Goal: Information Seeking & Learning: Learn about a topic

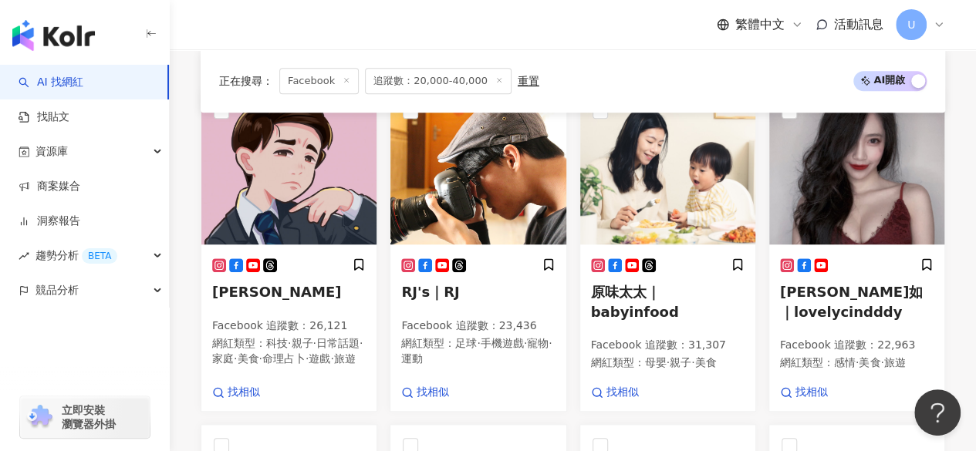
scroll to position [546, 0]
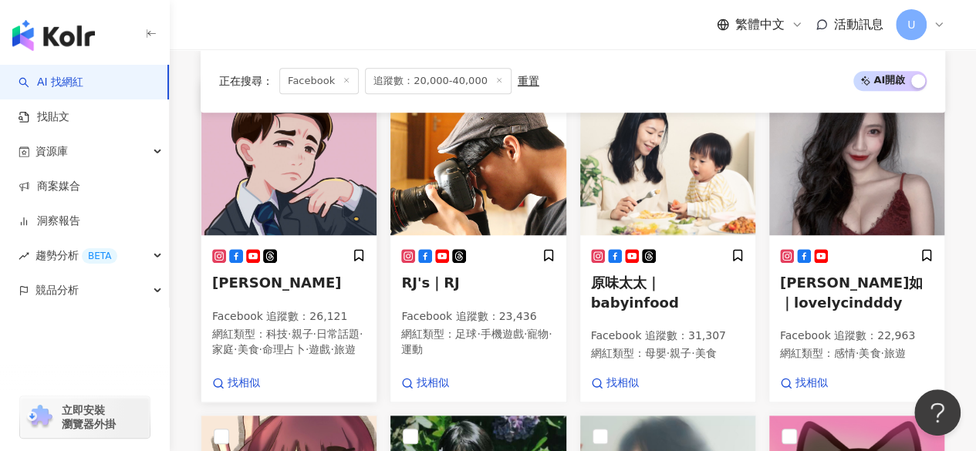
click at [295, 173] on img at bounding box center [288, 158] width 175 height 154
click at [681, 180] on img at bounding box center [667, 158] width 175 height 154
click at [857, 180] on img at bounding box center [856, 158] width 175 height 154
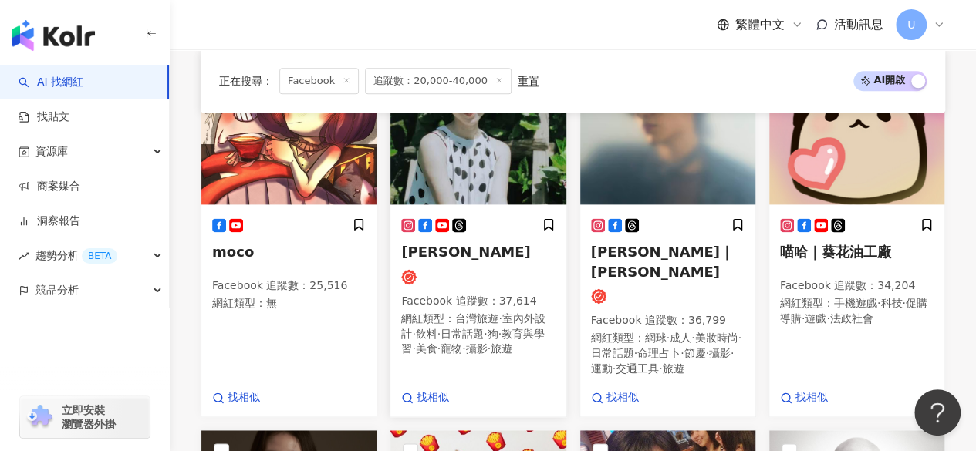
click at [473, 190] on img at bounding box center [477, 127] width 175 height 154
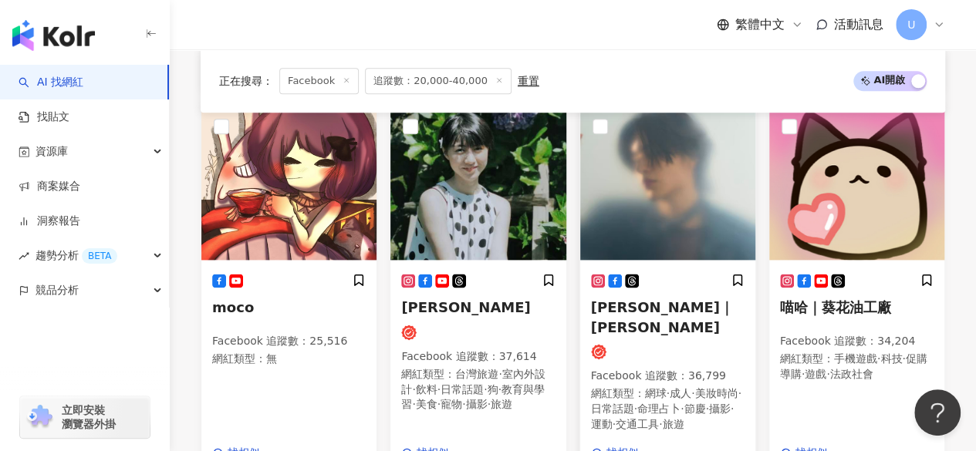
scroll to position [1243, 0]
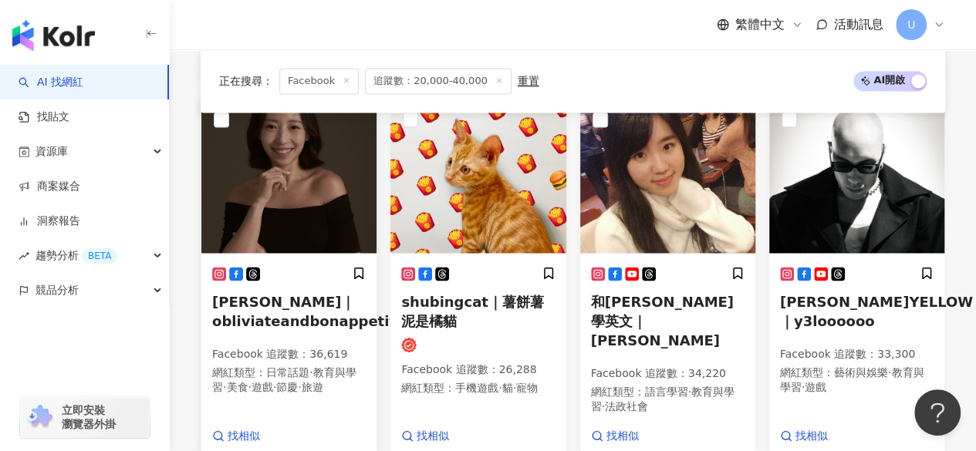
click at [319, 182] on img at bounding box center [288, 176] width 175 height 154
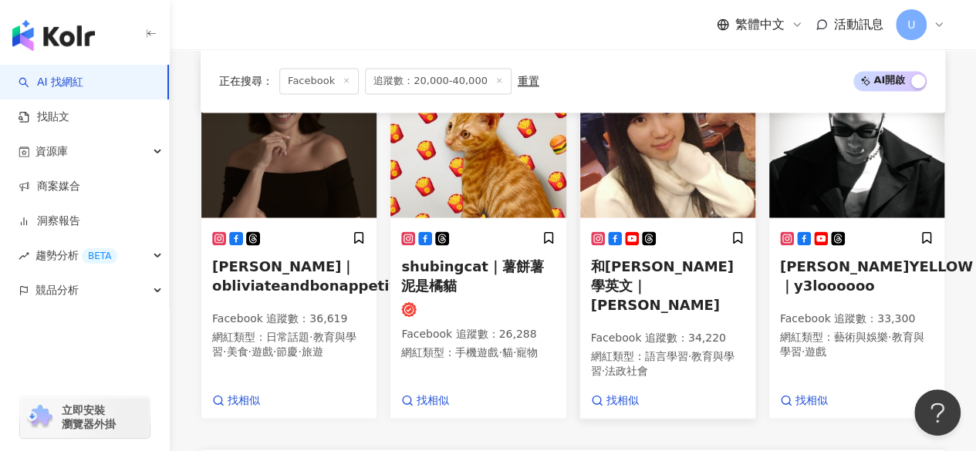
click at [632, 164] on img at bounding box center [667, 140] width 175 height 154
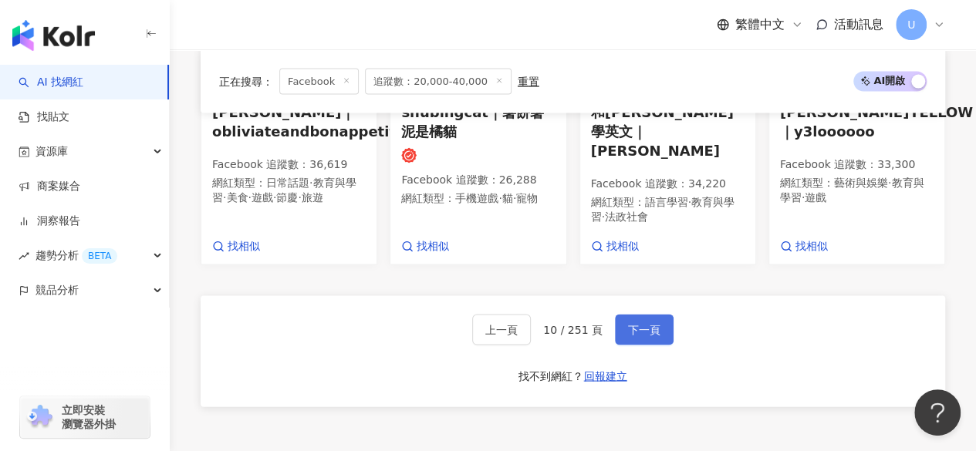
click at [632, 335] on span "下一頁" at bounding box center [644, 329] width 32 height 12
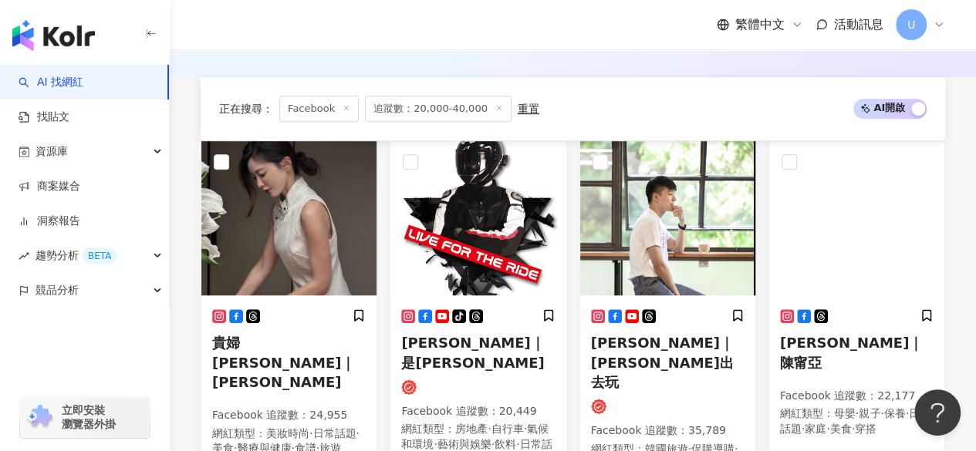
scroll to position [569, 0]
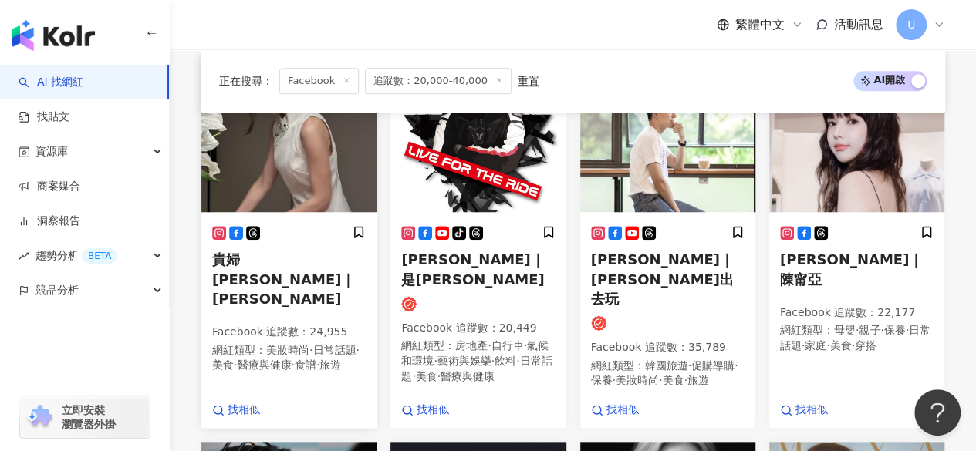
click at [298, 183] on img at bounding box center [288, 135] width 175 height 154
click at [463, 164] on img at bounding box center [477, 135] width 175 height 154
click at [649, 161] on img at bounding box center [667, 135] width 175 height 154
click at [824, 186] on img at bounding box center [856, 135] width 175 height 154
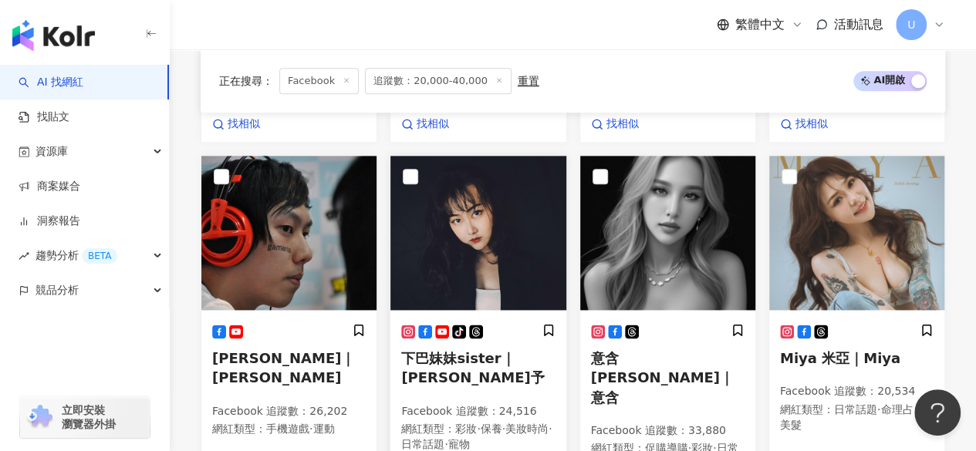
scroll to position [878, 0]
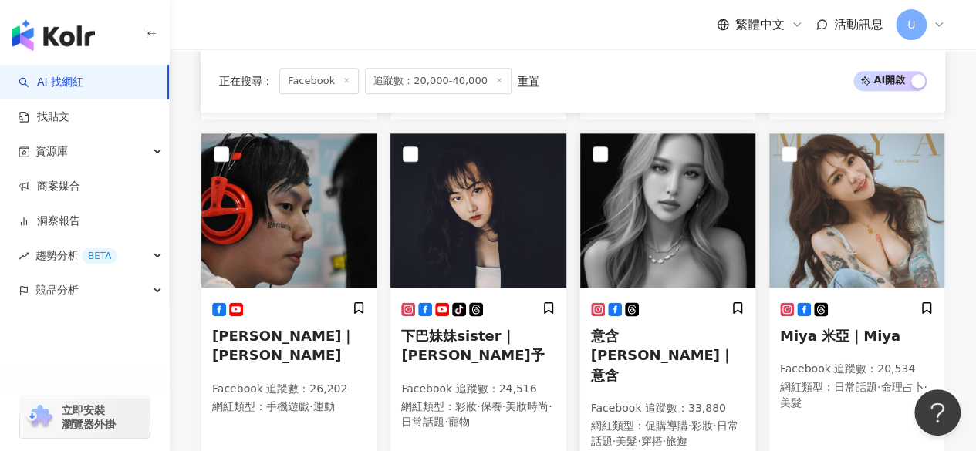
click at [651, 215] on img at bounding box center [667, 210] width 175 height 154
click at [818, 188] on img at bounding box center [856, 210] width 175 height 154
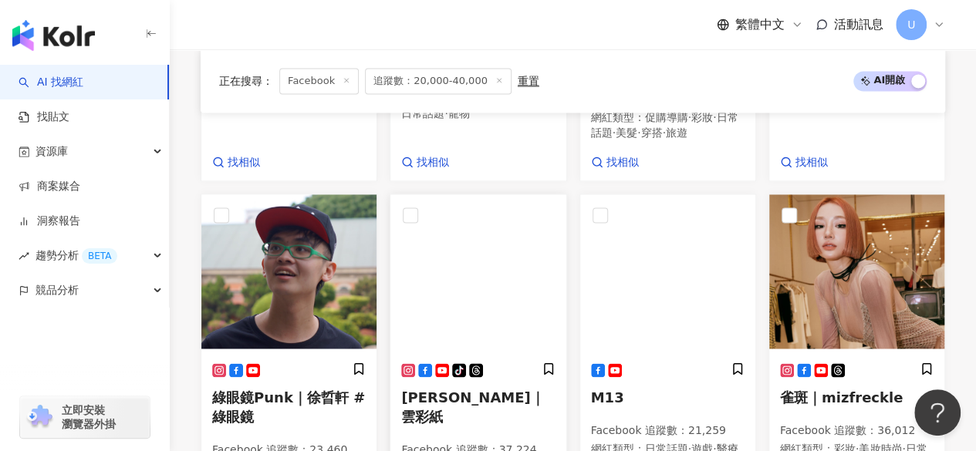
scroll to position [1263, 0]
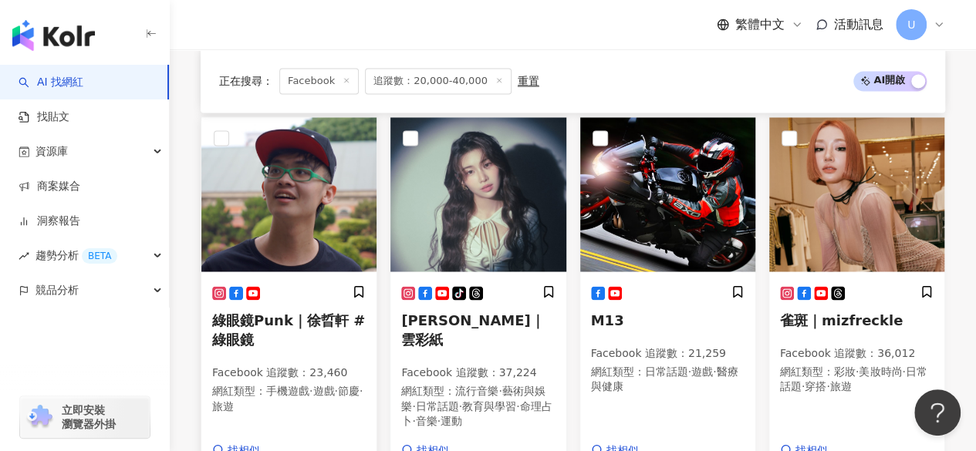
click at [305, 249] on img at bounding box center [288, 194] width 175 height 154
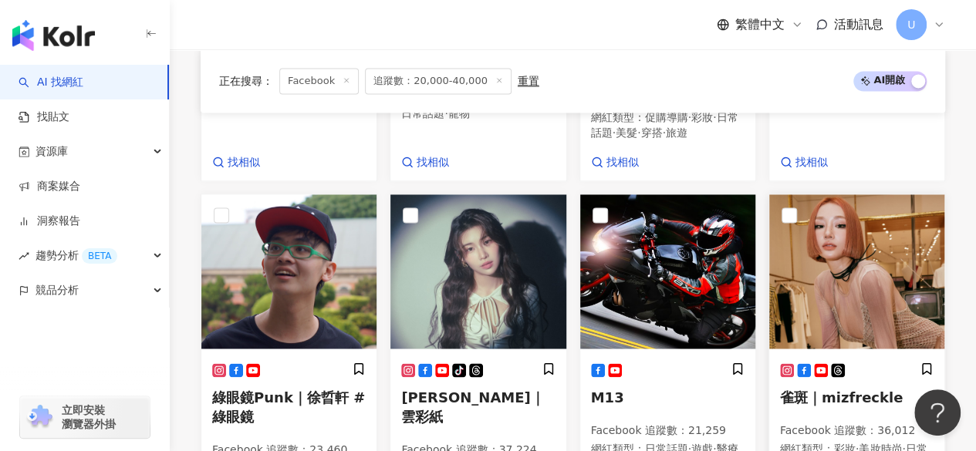
click at [821, 249] on img at bounding box center [856, 271] width 175 height 154
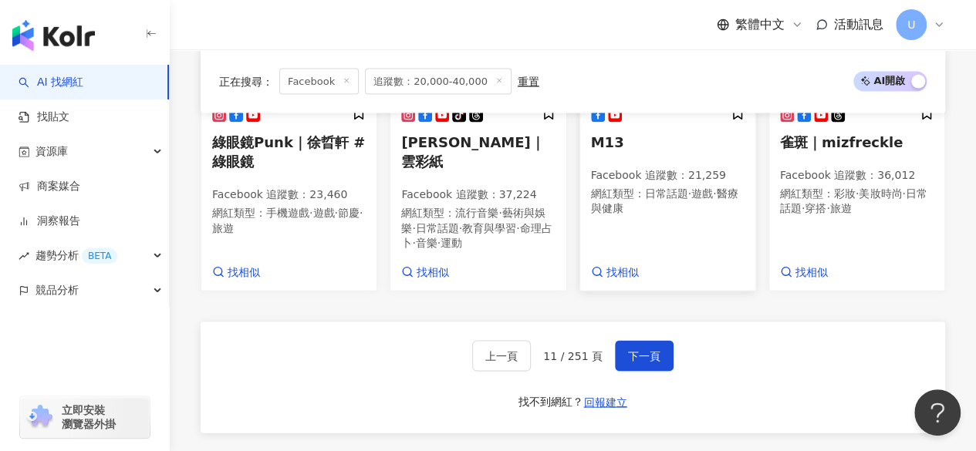
scroll to position [1495, 0]
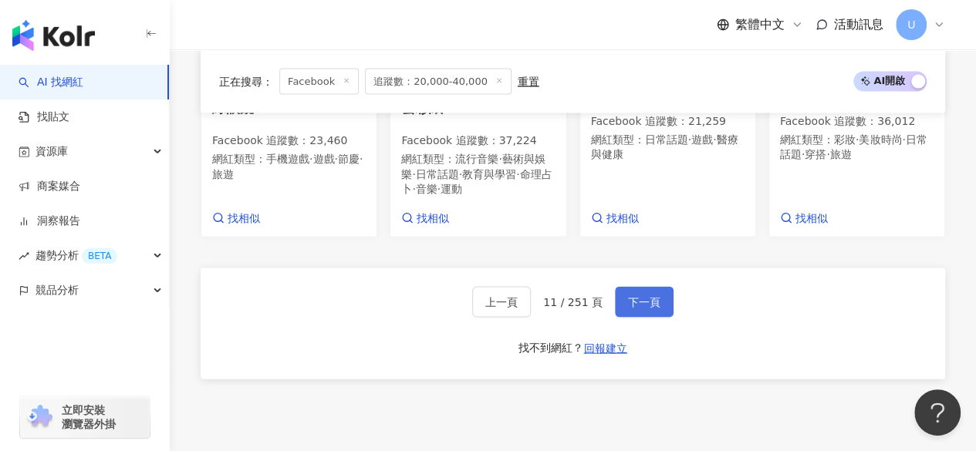
click at [656, 287] on button "下一頁" at bounding box center [644, 302] width 59 height 31
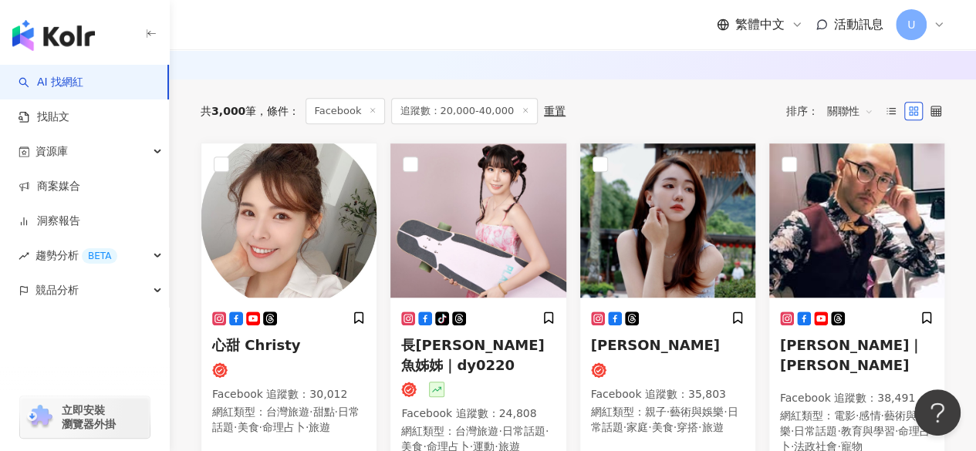
scroll to position [561, 0]
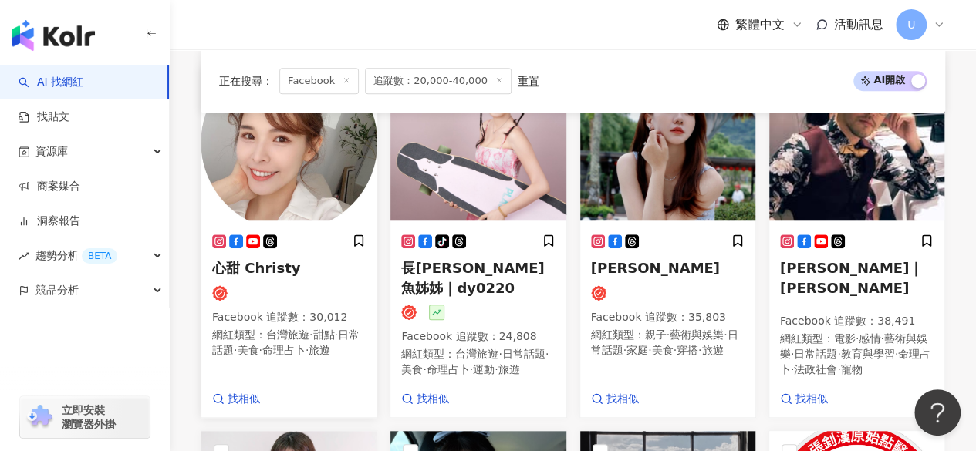
click at [270, 180] on img at bounding box center [288, 143] width 175 height 154
click at [662, 163] on img at bounding box center [667, 143] width 175 height 154
click at [825, 194] on img at bounding box center [856, 143] width 175 height 154
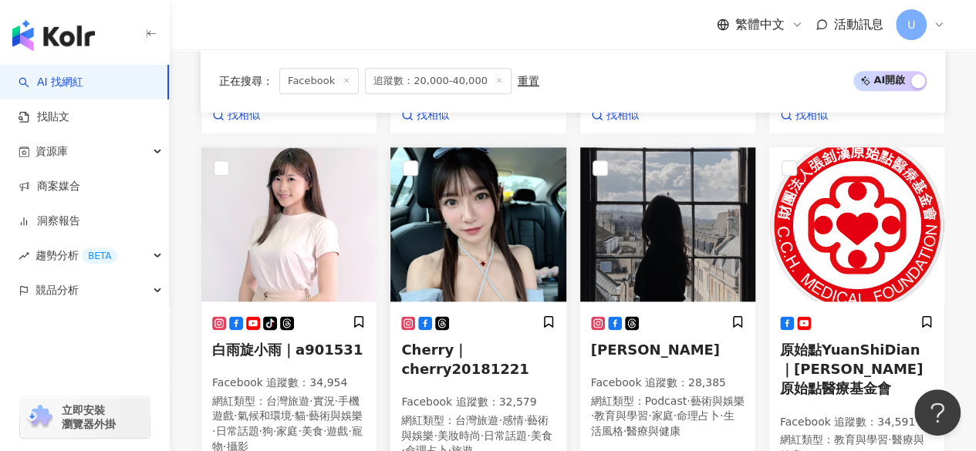
scroll to position [869, 0]
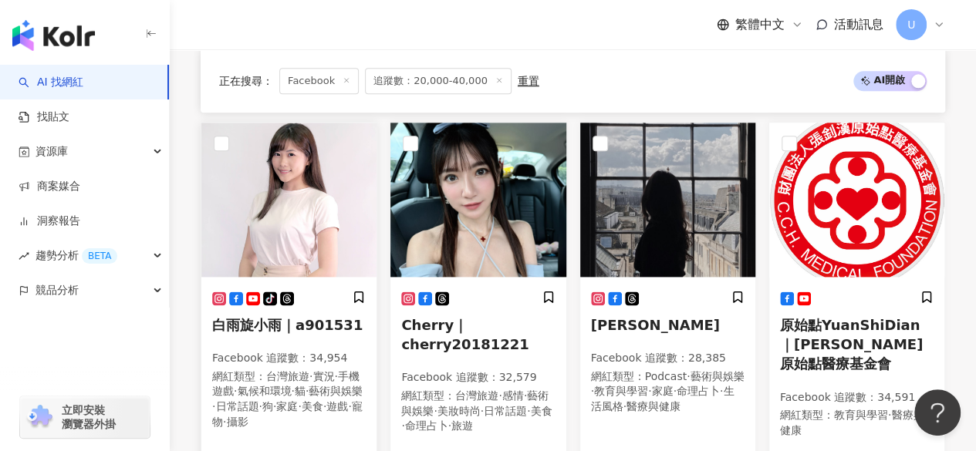
click at [295, 209] on img at bounding box center [288, 200] width 175 height 154
click at [477, 232] on img at bounding box center [477, 200] width 175 height 154
click at [640, 215] on img at bounding box center [667, 200] width 175 height 154
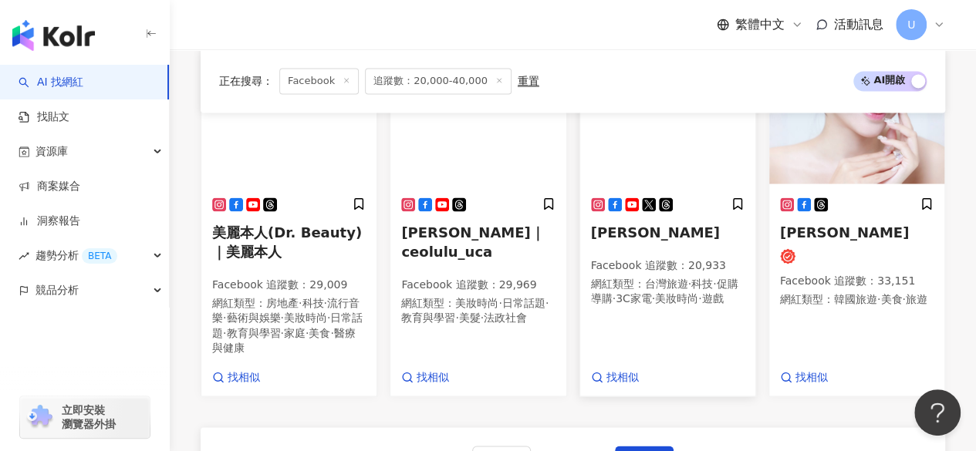
scroll to position [1233, 0]
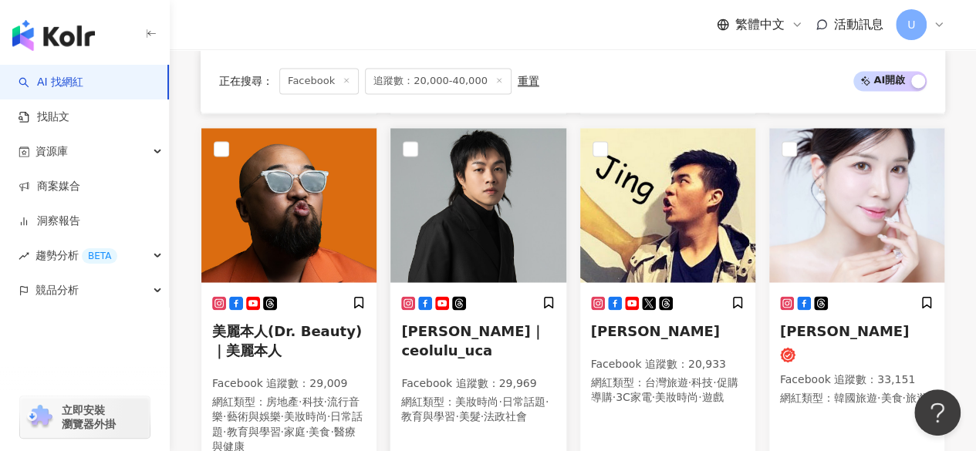
click at [474, 181] on img at bounding box center [477, 205] width 175 height 154
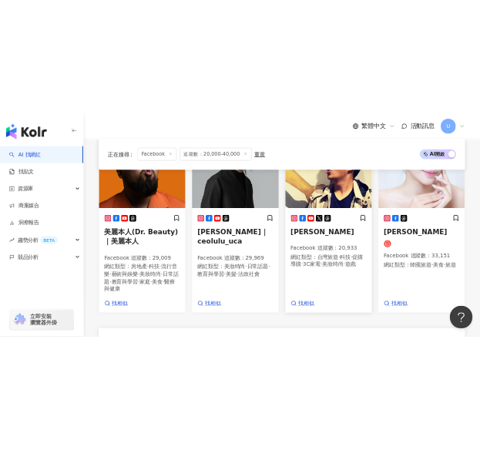
scroll to position [1332, 0]
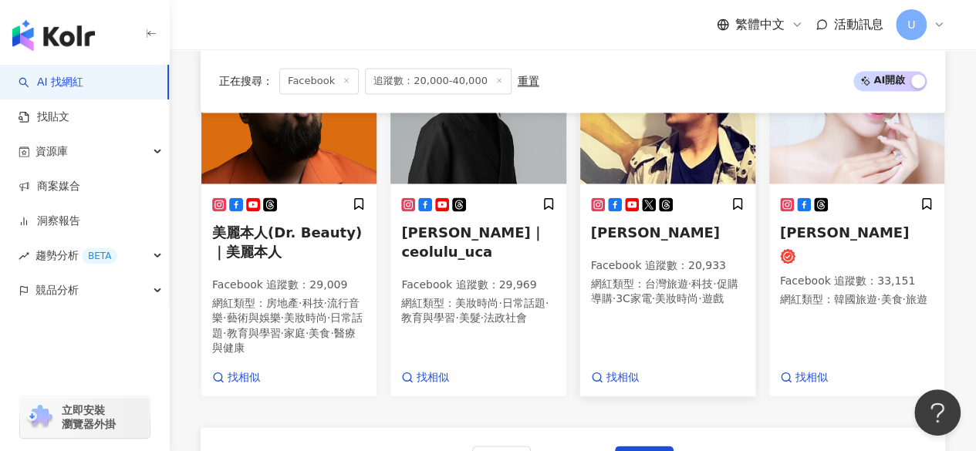
click at [656, 177] on img at bounding box center [667, 106] width 175 height 154
click at [893, 184] on img at bounding box center [856, 106] width 175 height 154
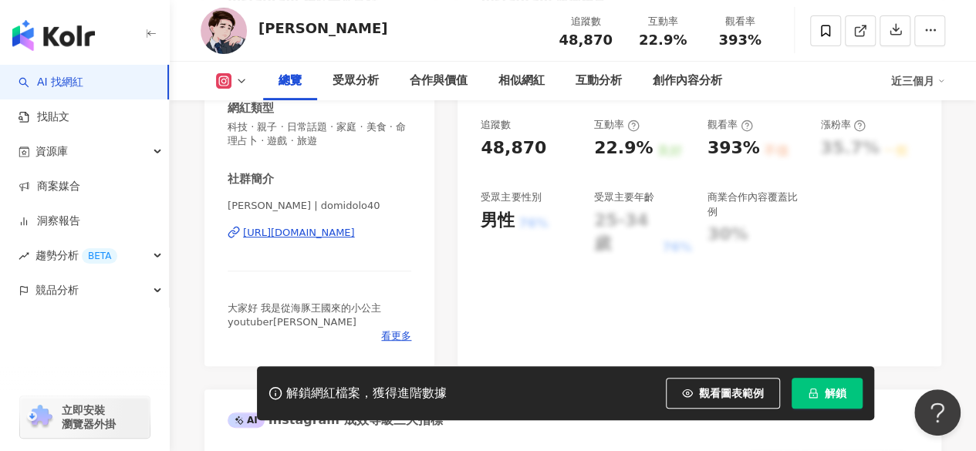
click at [316, 234] on div "https://www.instagram.com/domidolo40/" at bounding box center [299, 233] width 112 height 14
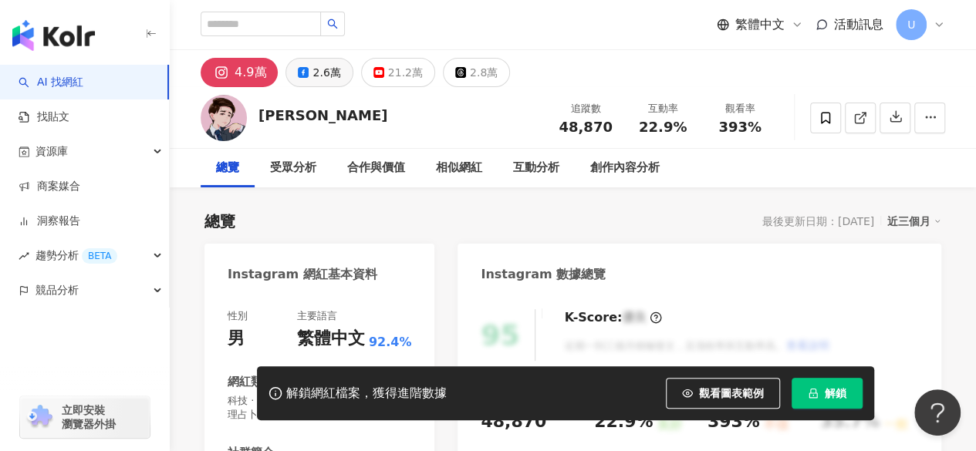
click at [321, 72] on div "2.6萬" at bounding box center [326, 73] width 28 height 22
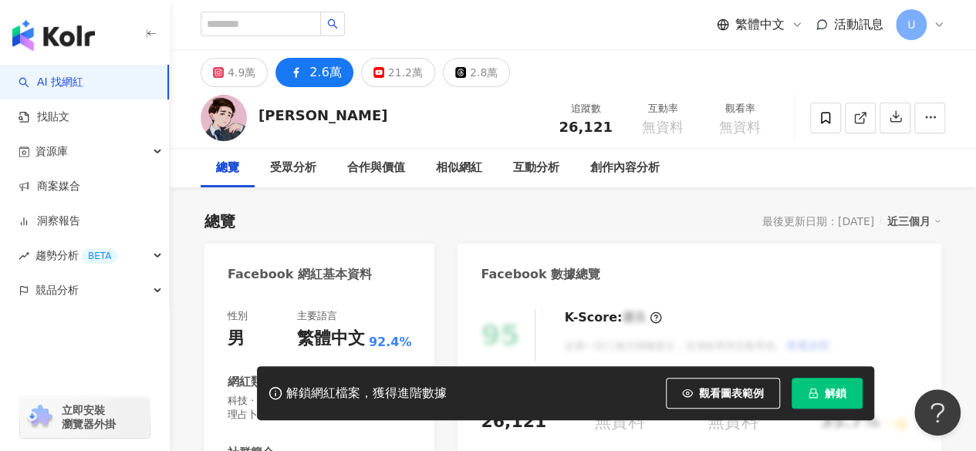
scroll to position [231, 0]
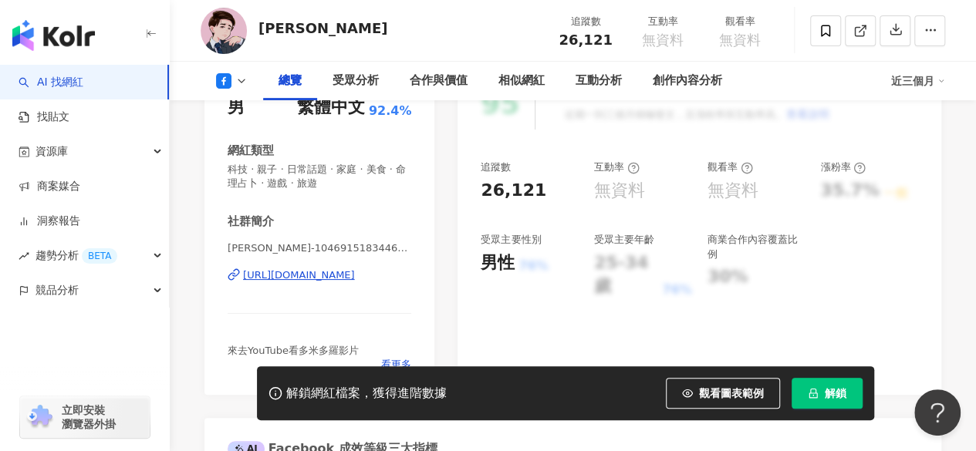
click at [292, 278] on div "https://www.facebook.com/104691518344658" at bounding box center [299, 275] width 112 height 14
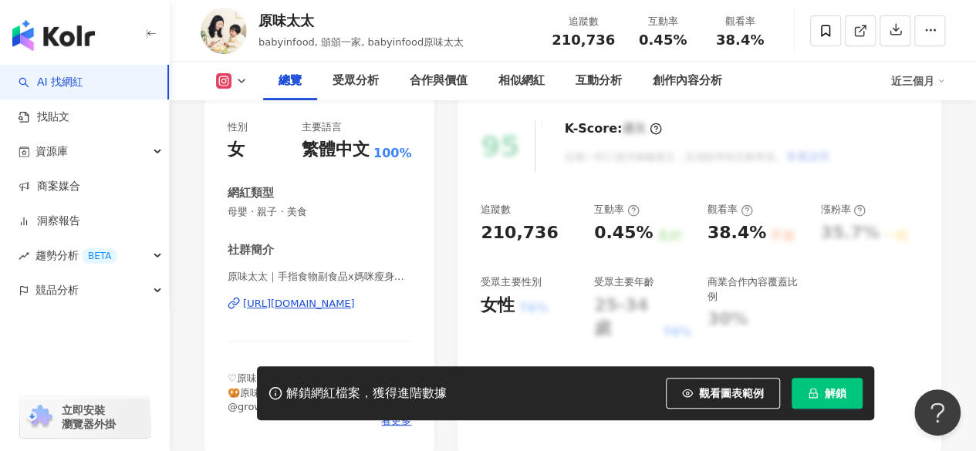
scroll to position [201, 0]
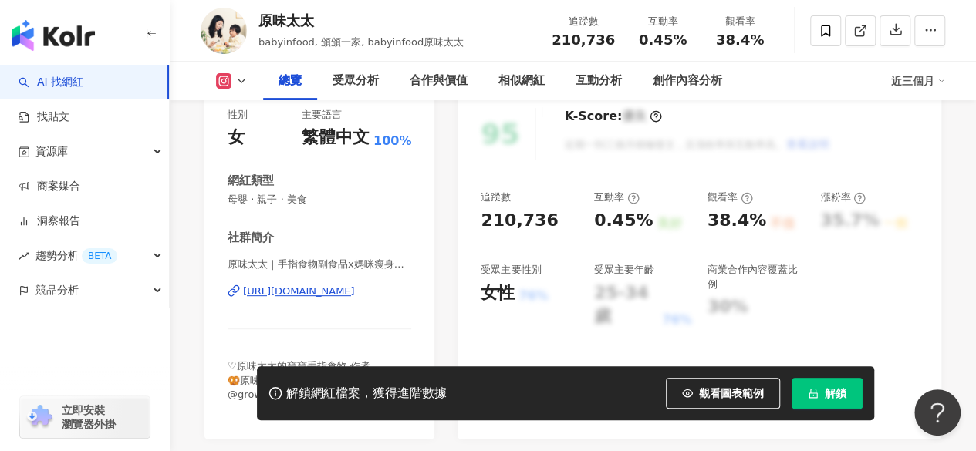
click at [308, 289] on div "https://www.instagram.com/babyinfood/" at bounding box center [299, 292] width 112 height 14
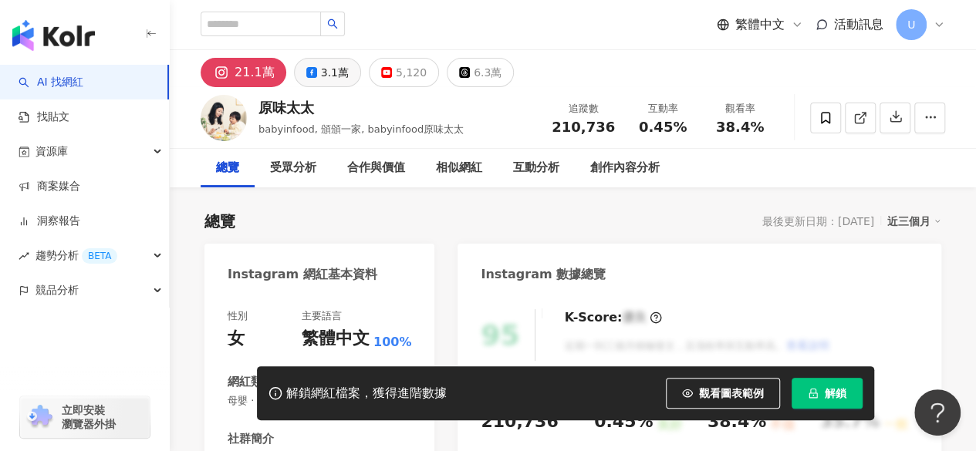
click at [330, 75] on div "3.1萬" at bounding box center [335, 73] width 28 height 22
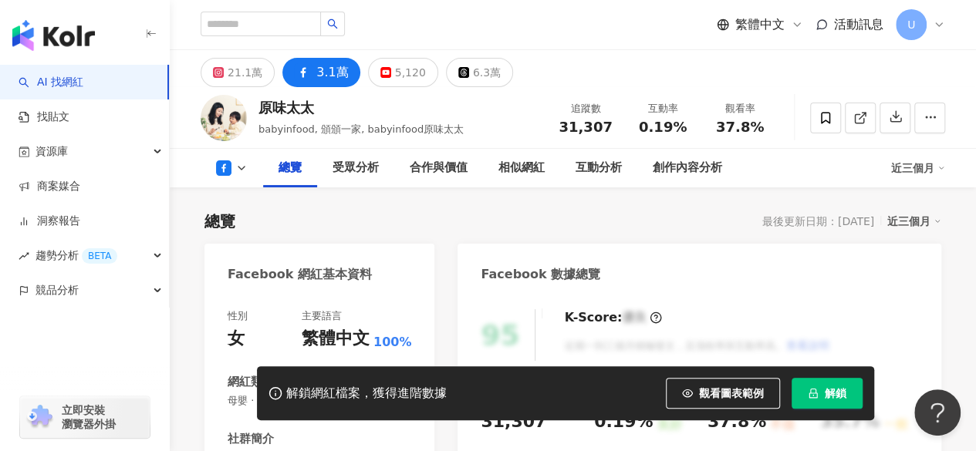
scroll to position [231, 0]
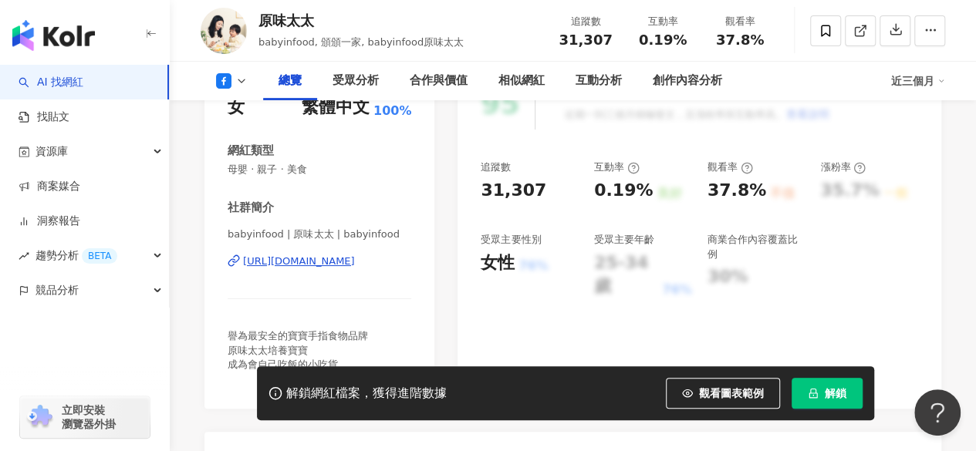
click at [305, 262] on div "https://www.facebook.com/628908987738104" at bounding box center [299, 261] width 112 height 14
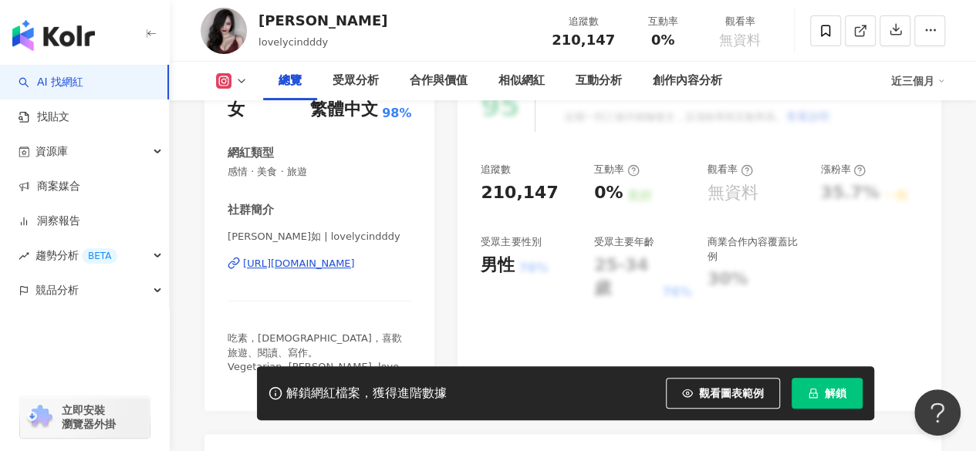
scroll to position [231, 0]
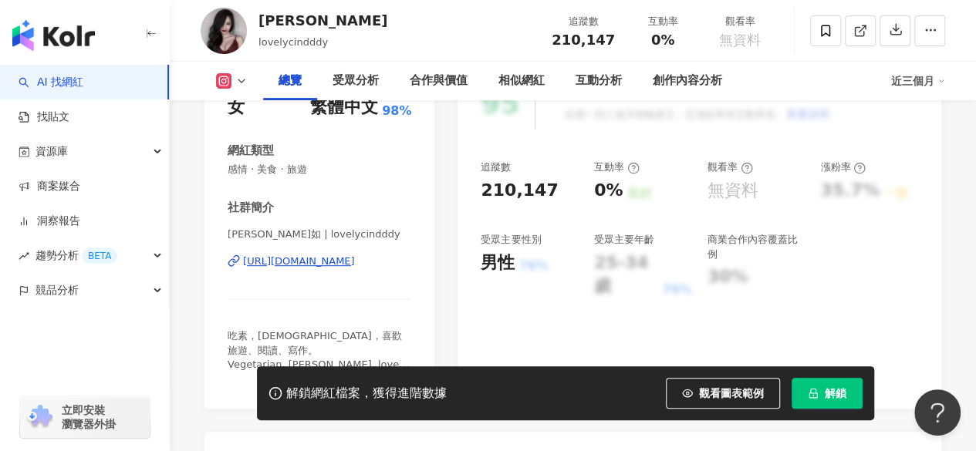
click at [337, 259] on div "https://www.instagram.com/lovelycindddy/" at bounding box center [299, 261] width 112 height 14
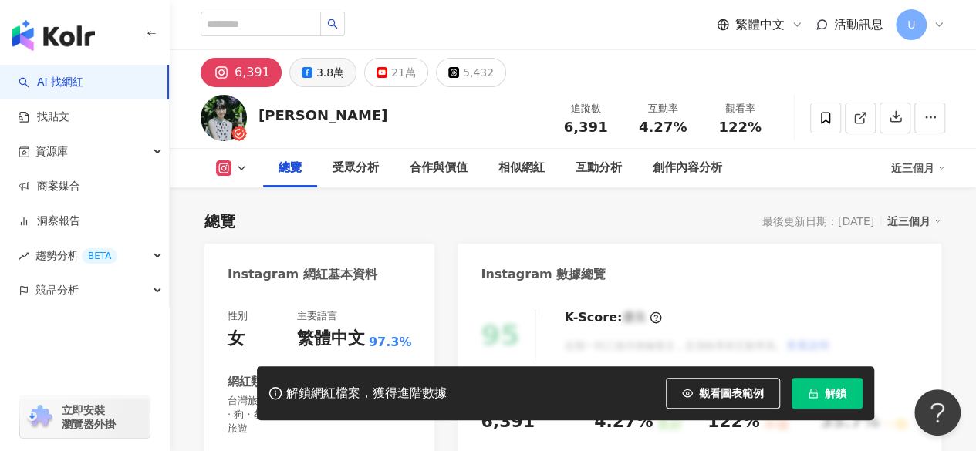
click at [323, 71] on div "3.8萬" at bounding box center [330, 73] width 28 height 22
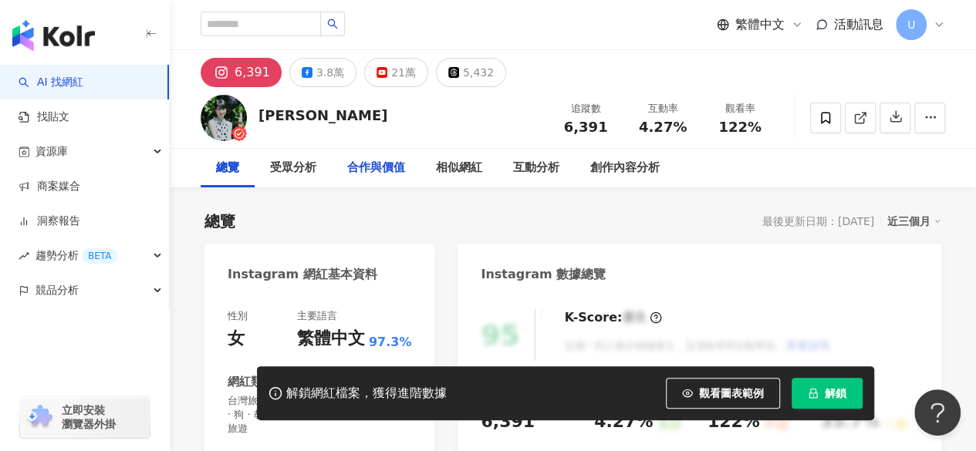
scroll to position [231, 0]
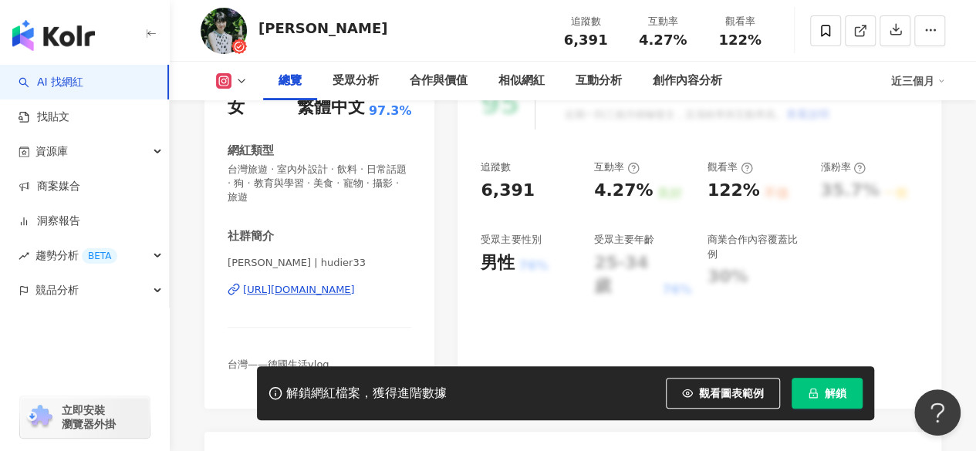
click at [317, 288] on div "https://www.instagram.com/hudier33/" at bounding box center [299, 290] width 112 height 14
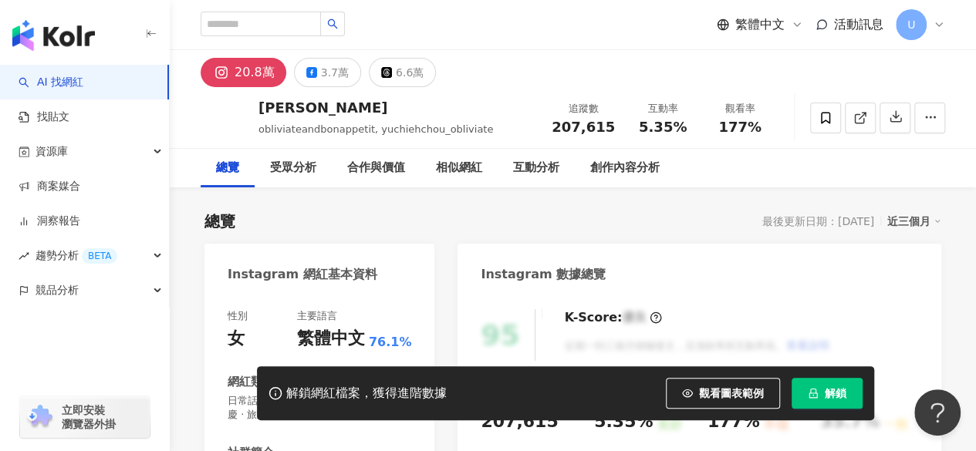
scroll to position [308, 0]
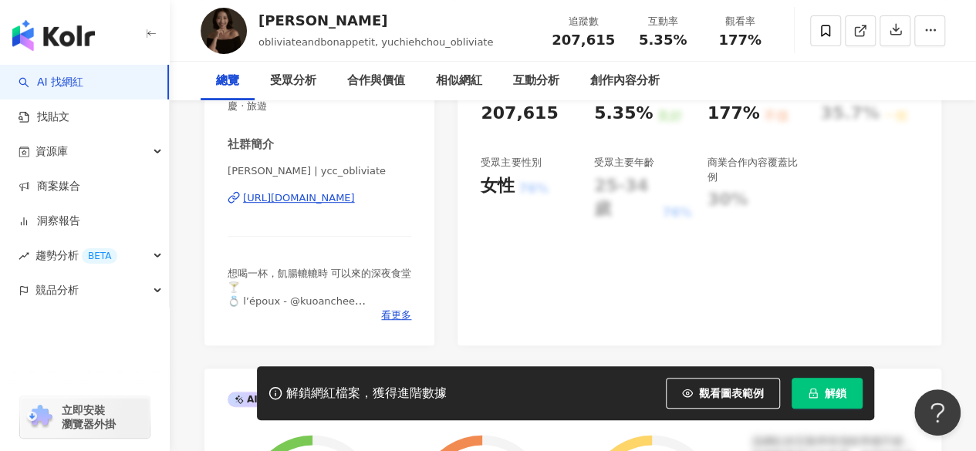
click at [334, 197] on div "https://www.instagram.com/ycc_obliviate/" at bounding box center [299, 198] width 112 height 14
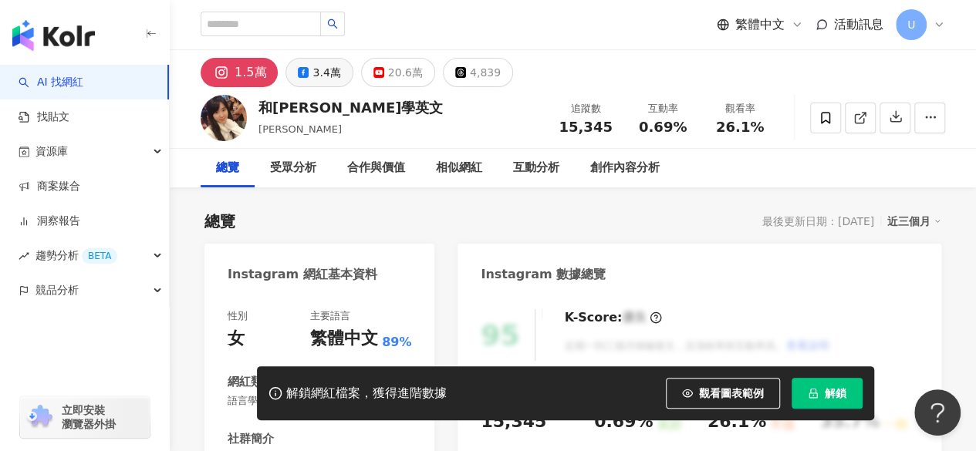
click at [312, 82] on div "3.4萬" at bounding box center [326, 73] width 28 height 22
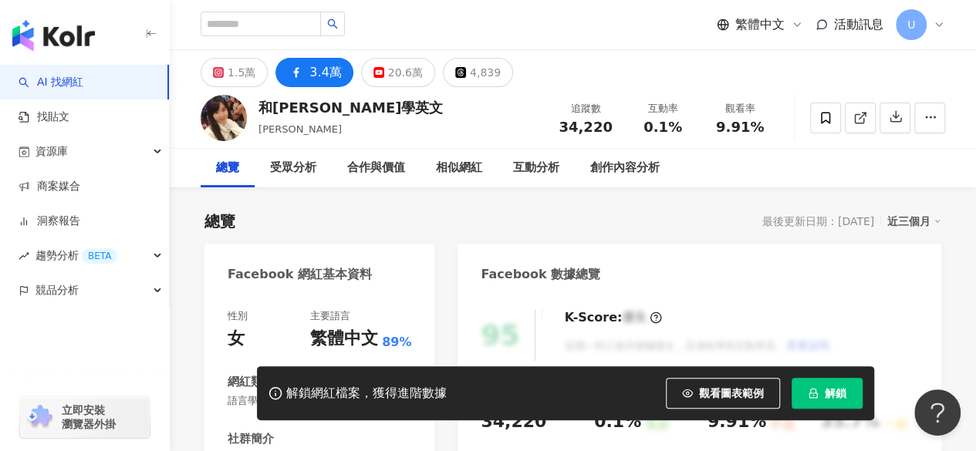
scroll to position [284, 0]
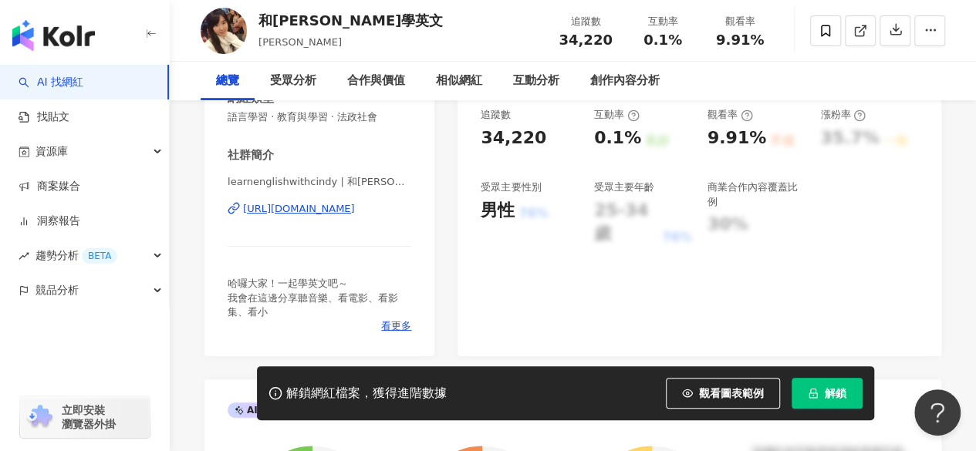
click at [319, 202] on div "https://www.facebook.com/656613714465240" at bounding box center [299, 209] width 112 height 14
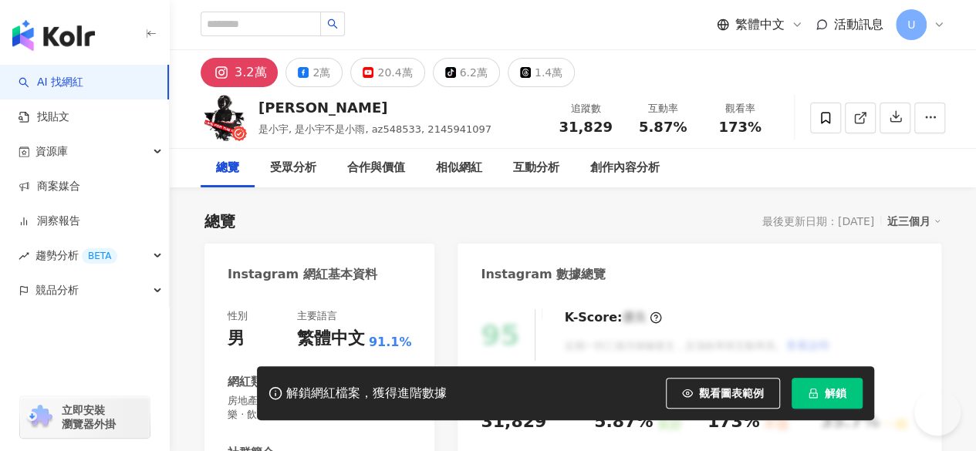
scroll to position [262, 0]
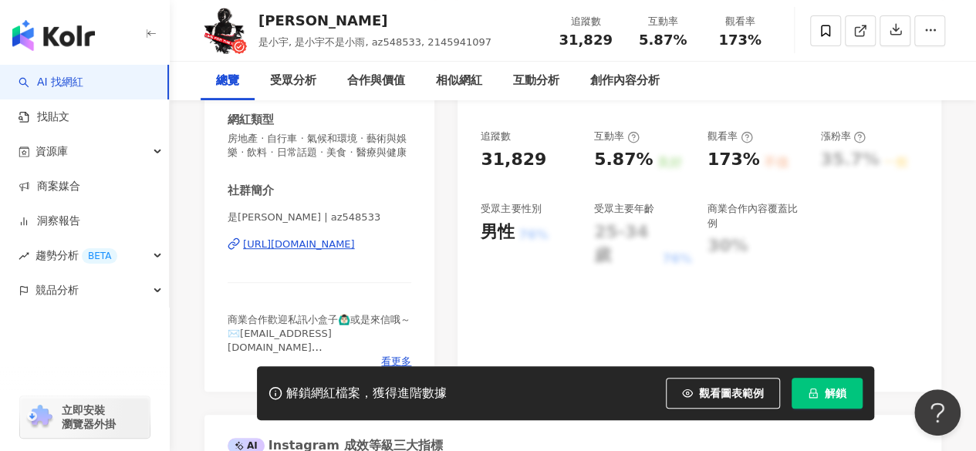
click at [318, 238] on div "https://www.instagram.com/az548533/" at bounding box center [299, 245] width 112 height 14
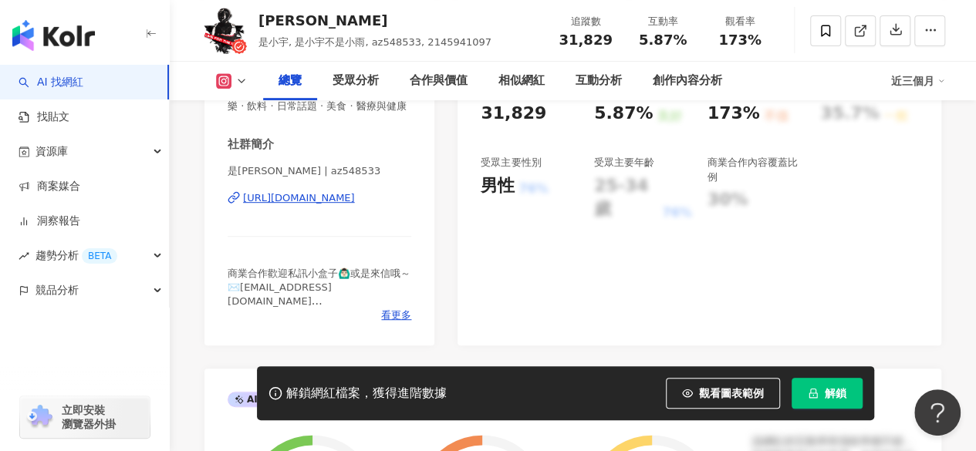
scroll to position [0, 0]
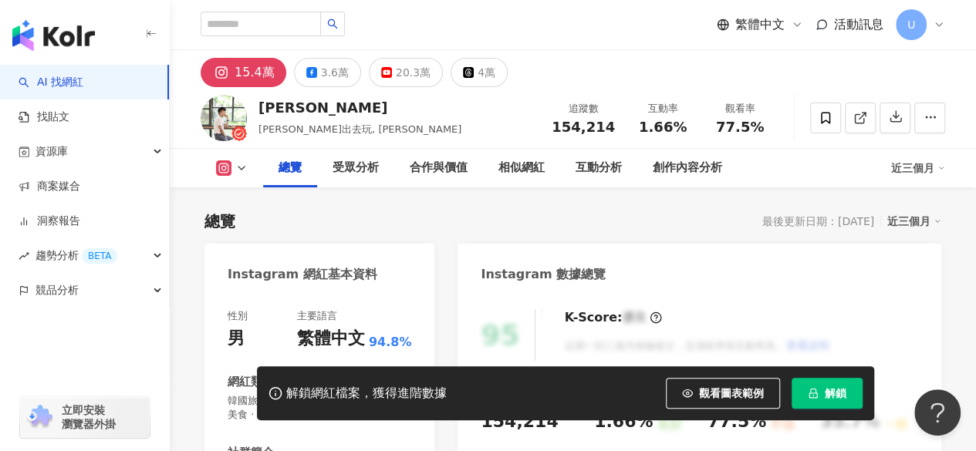
scroll to position [308, 0]
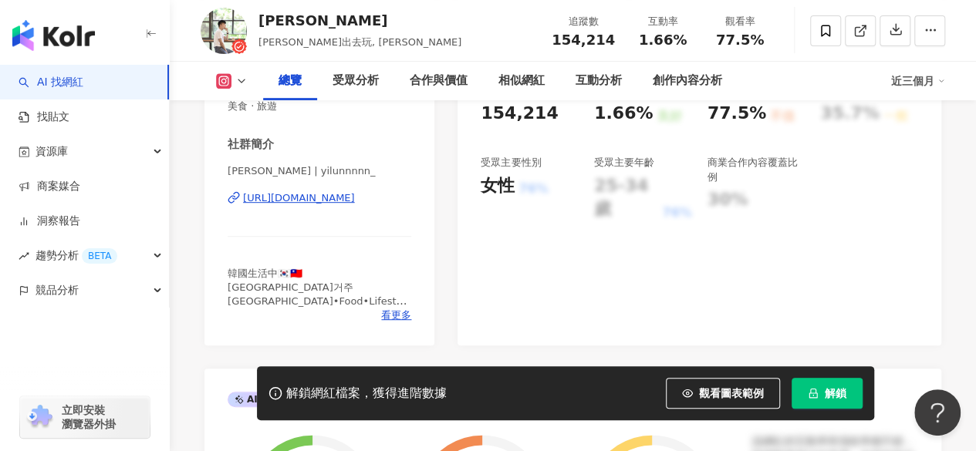
click at [351, 202] on div "[URL][DOMAIN_NAME]" at bounding box center [299, 198] width 112 height 14
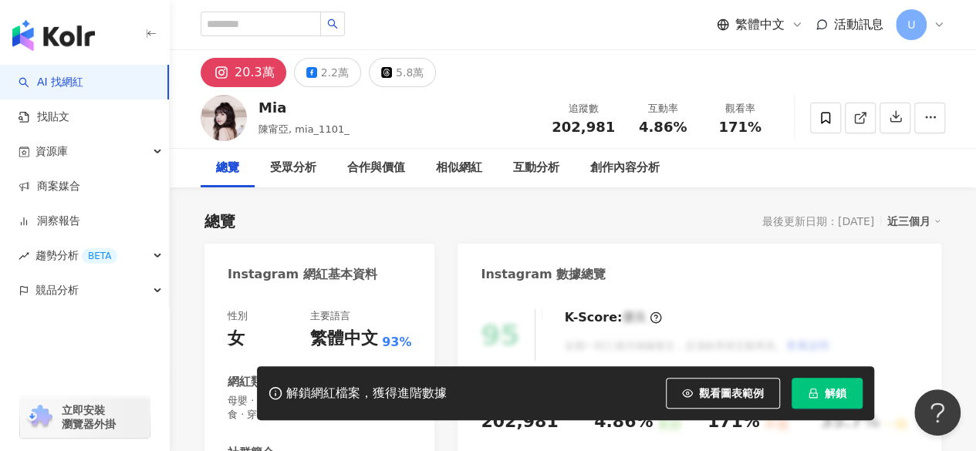
scroll to position [231, 0]
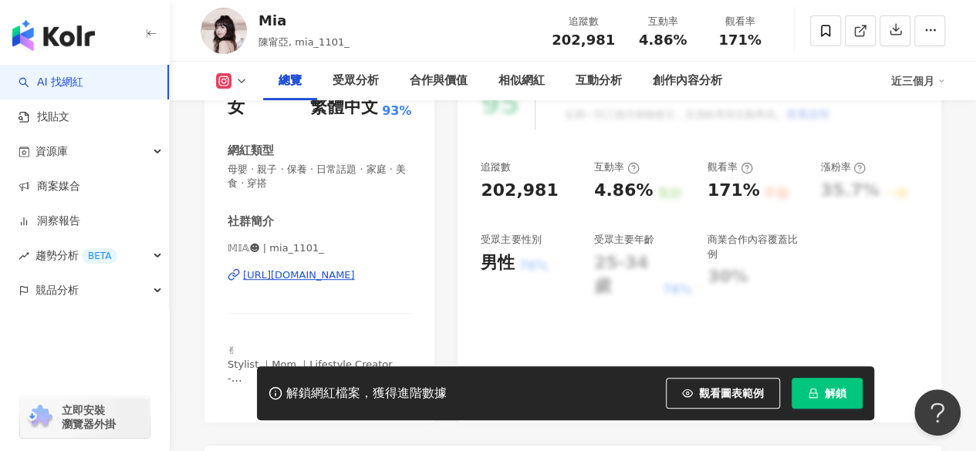
click at [308, 266] on div "𝕄𝕀𝔸☻ | mia_1101_ https://www.instagram.com/mia_1101_/" at bounding box center [320, 286] width 184 height 90
click at [315, 272] on div "https://www.instagram.com/mia_1101_/" at bounding box center [299, 275] width 112 height 14
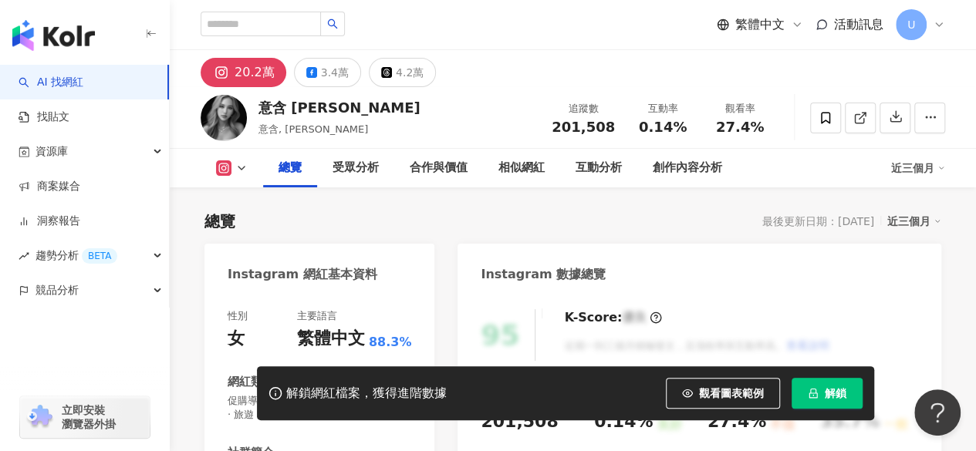
scroll to position [231, 0]
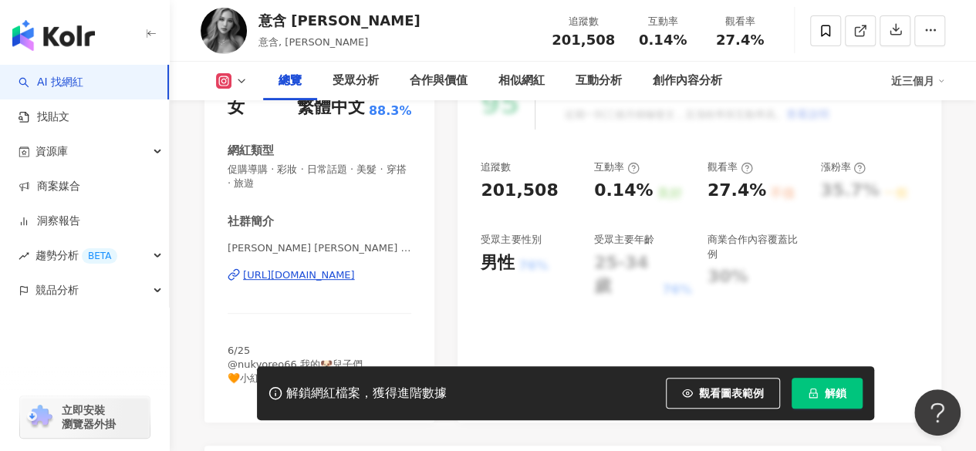
click at [301, 274] on div "https://www.instagram.com/zzoeshen/" at bounding box center [299, 275] width 112 height 14
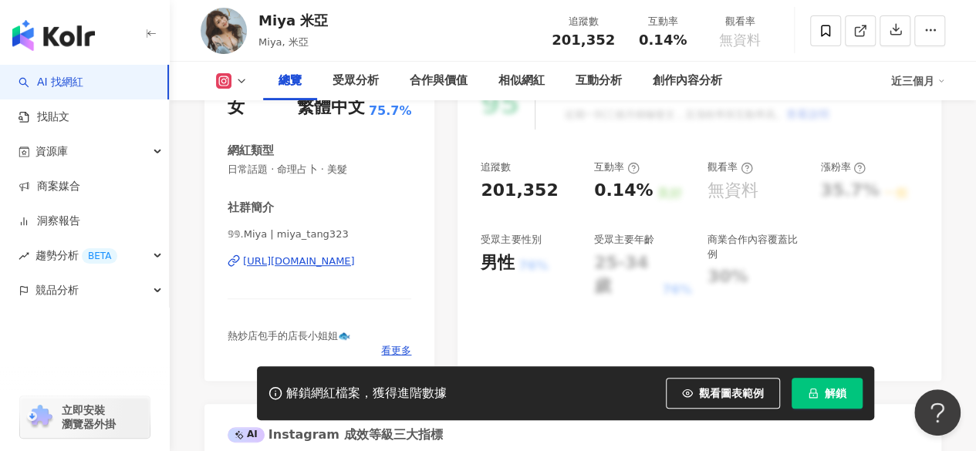
click at [311, 258] on div "[URL][DOMAIN_NAME]" at bounding box center [299, 261] width 112 height 14
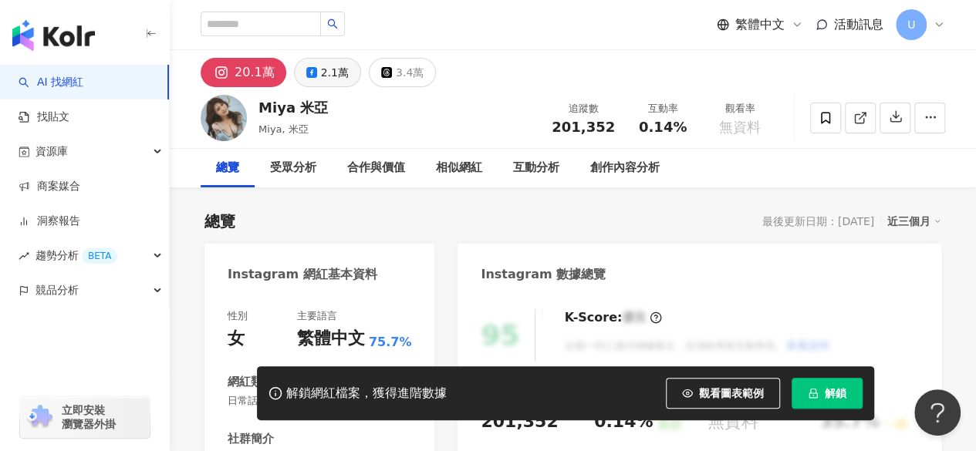
click at [325, 69] on div "2.1萬" at bounding box center [335, 73] width 28 height 22
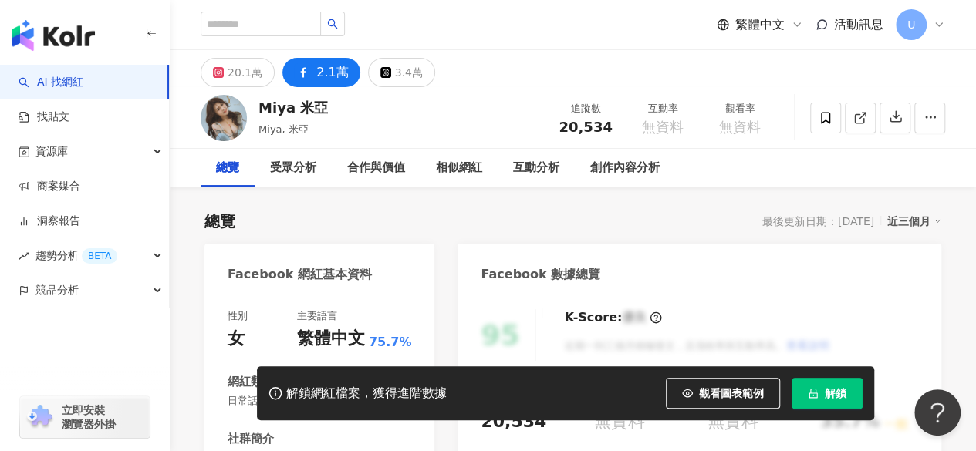
scroll to position [154, 0]
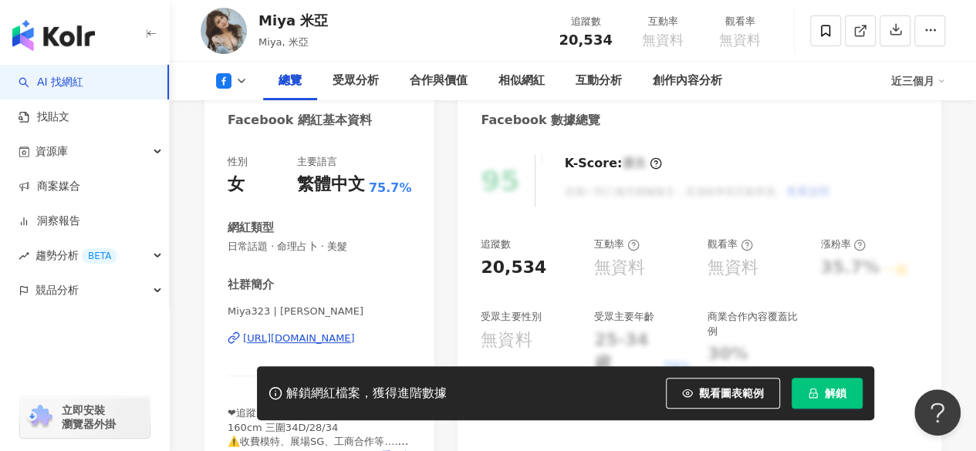
click at [299, 337] on div "https://www.facebook.com/1882796618664874" at bounding box center [299, 339] width 112 height 14
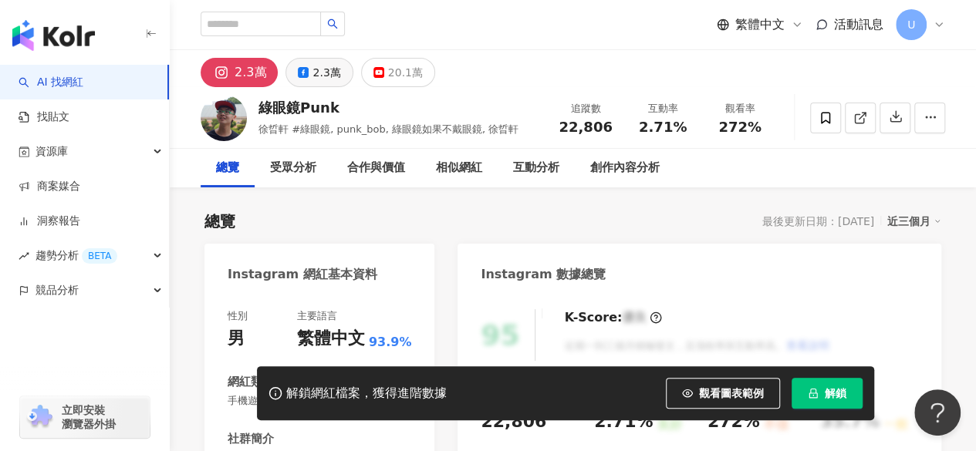
click at [298, 75] on icon at bounding box center [303, 72] width 11 height 11
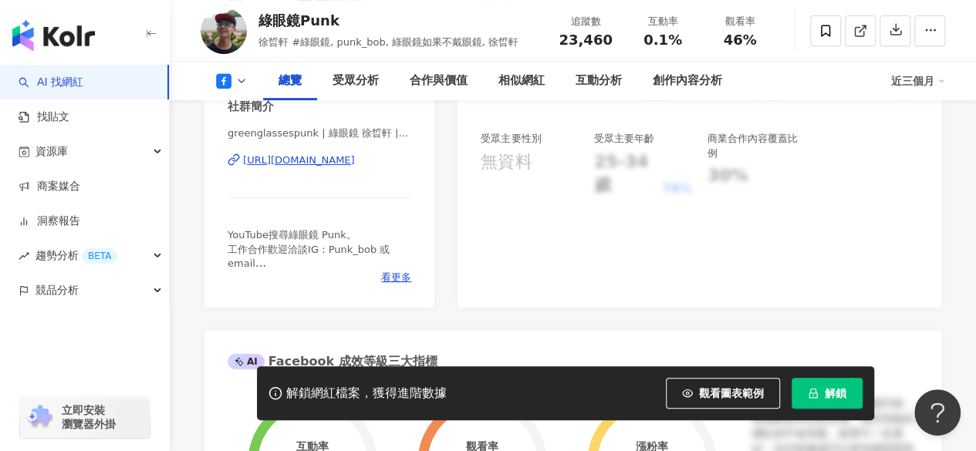
scroll to position [308, 0]
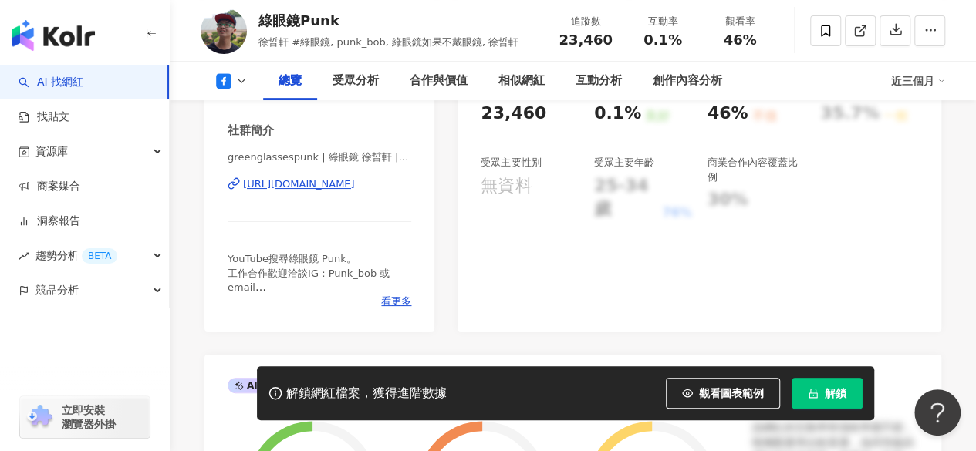
click at [319, 185] on div "https://www.facebook.com/1940066746272208" at bounding box center [299, 184] width 112 height 14
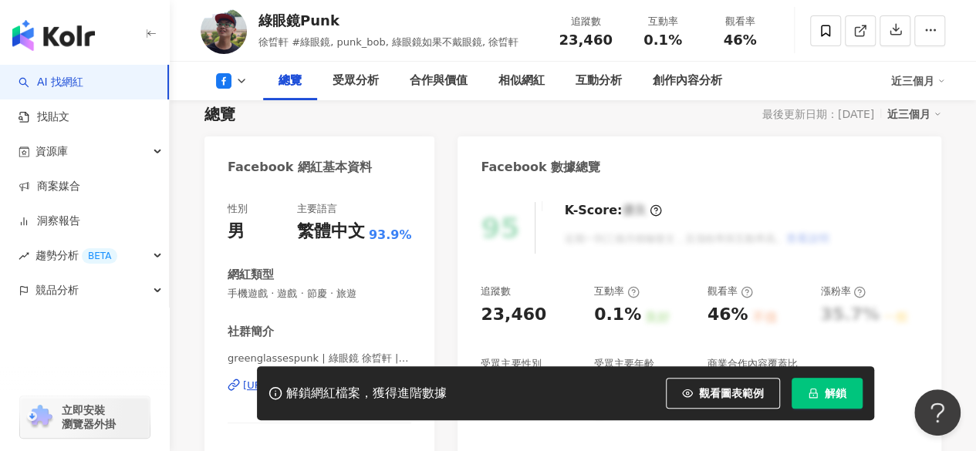
scroll to position [0, 0]
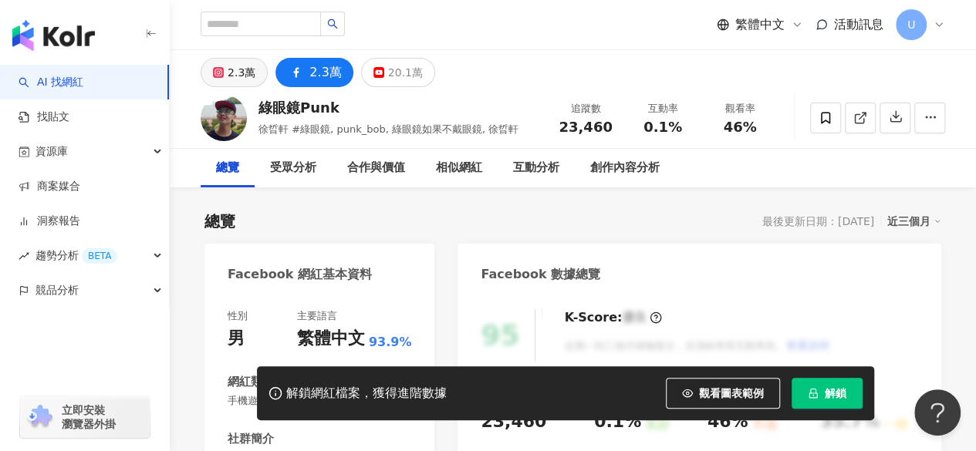
click at [234, 76] on div "2.3萬" at bounding box center [242, 73] width 28 height 22
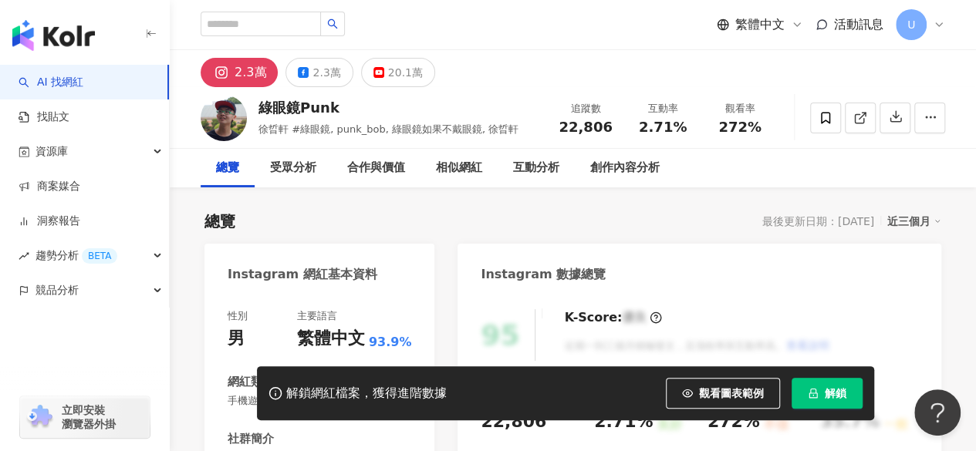
scroll to position [231, 0]
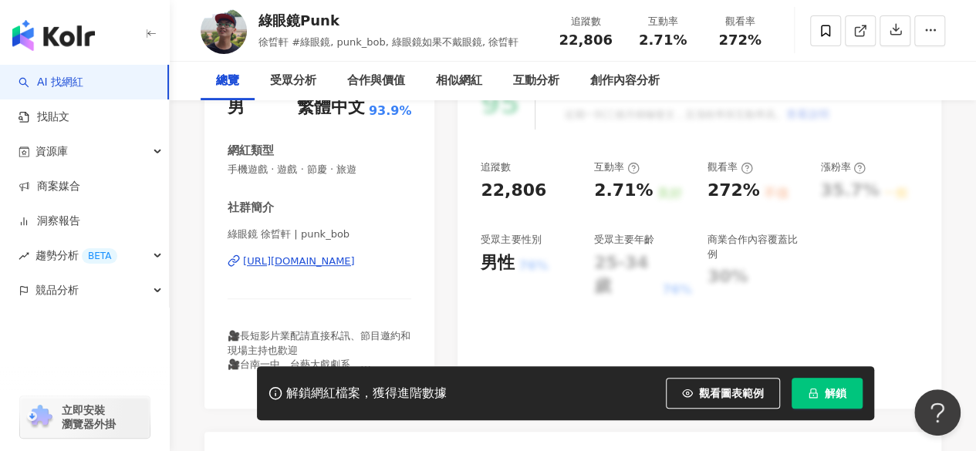
click at [312, 260] on div "https://www.instagram.com/punk_bob/" at bounding box center [299, 261] width 112 height 14
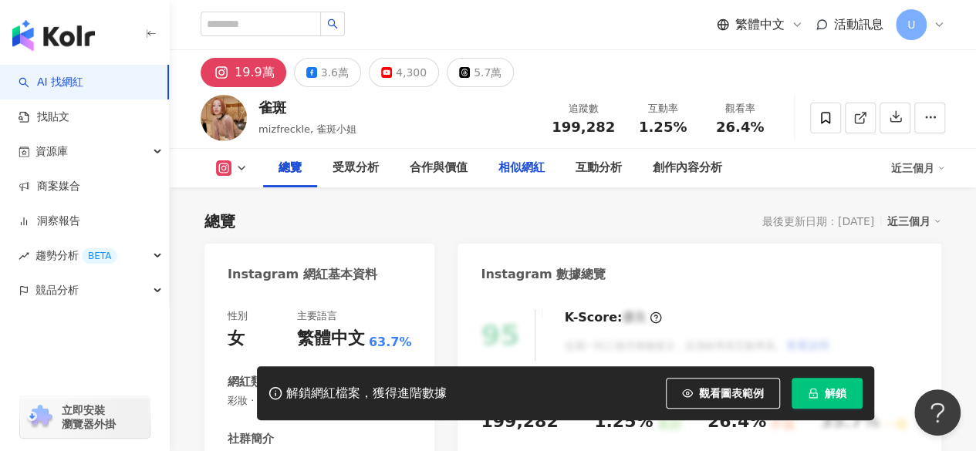
scroll to position [231, 0]
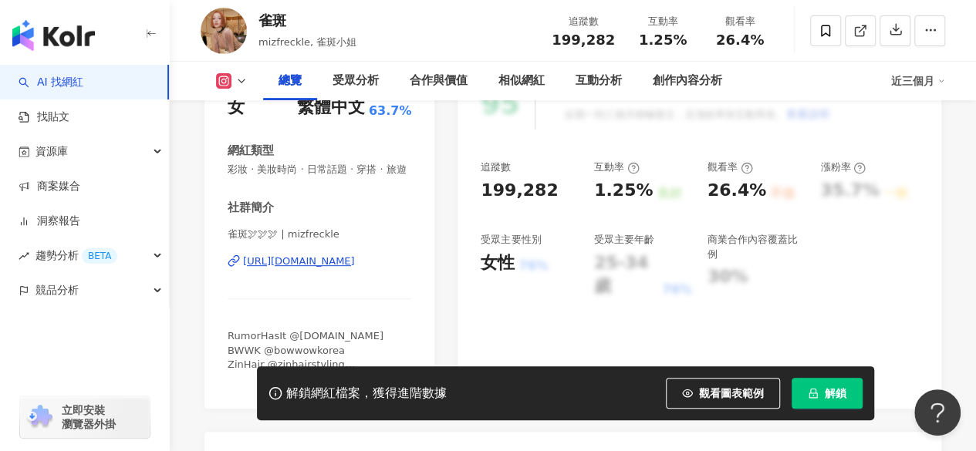
click at [335, 268] on div "https://www.instagram.com/mizfreckle/" at bounding box center [299, 261] width 112 height 14
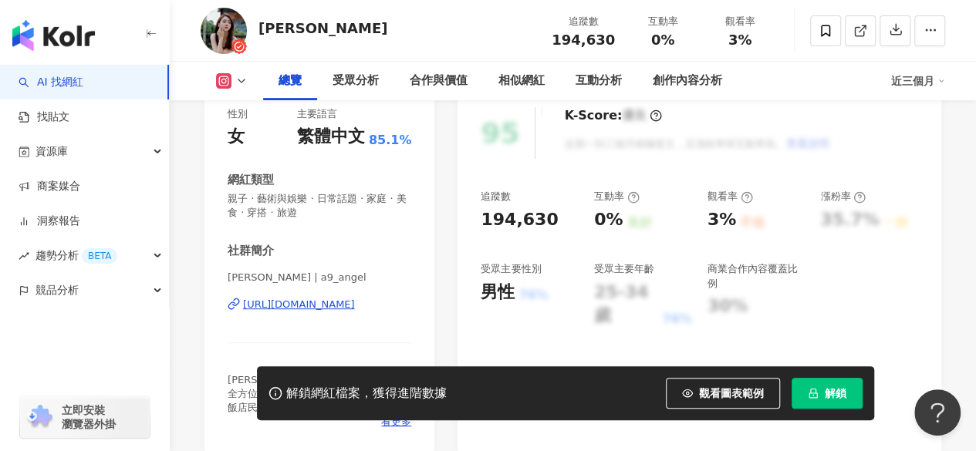
scroll to position [308, 0]
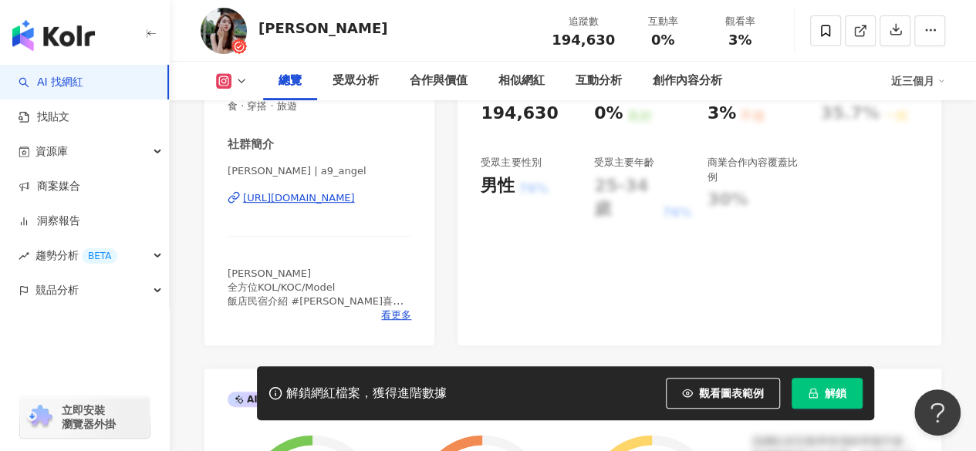
click at [309, 192] on div "https://www.instagram.com/a9_angel/" at bounding box center [299, 198] width 112 height 14
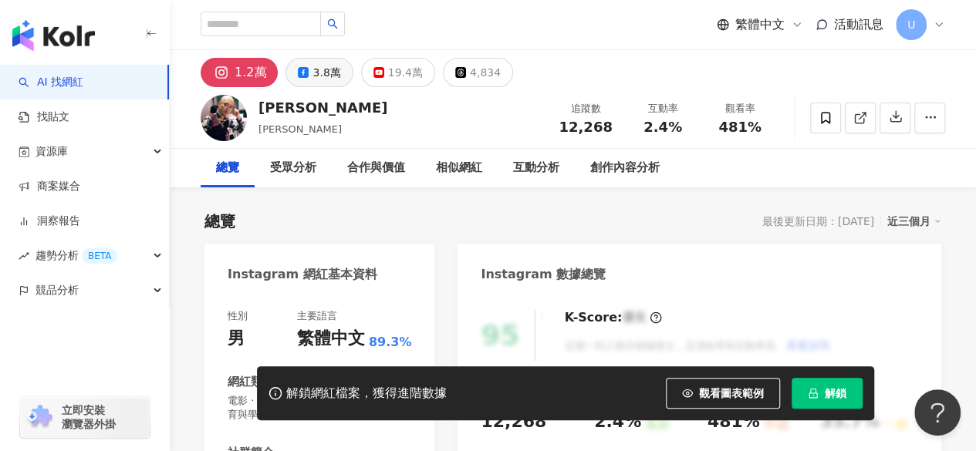
click at [318, 78] on div "3.8萬" at bounding box center [326, 73] width 28 height 22
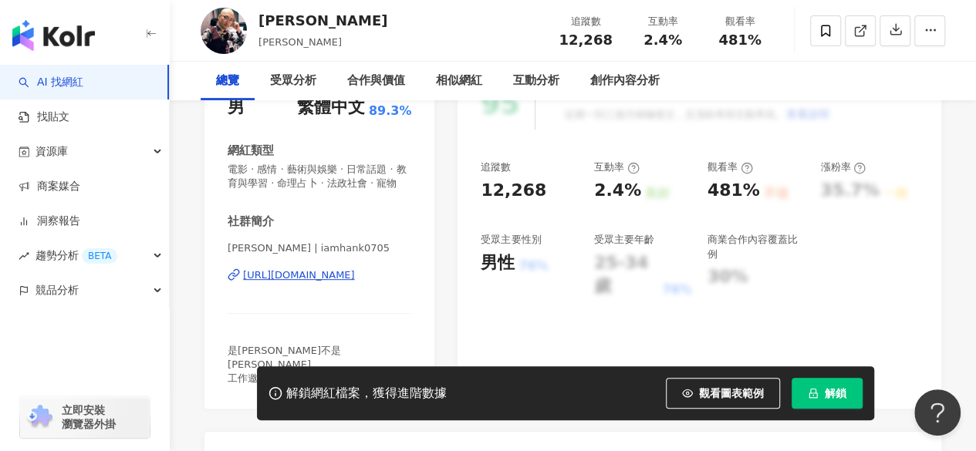
click at [329, 268] on div "[URL][DOMAIN_NAME]" at bounding box center [299, 275] width 112 height 14
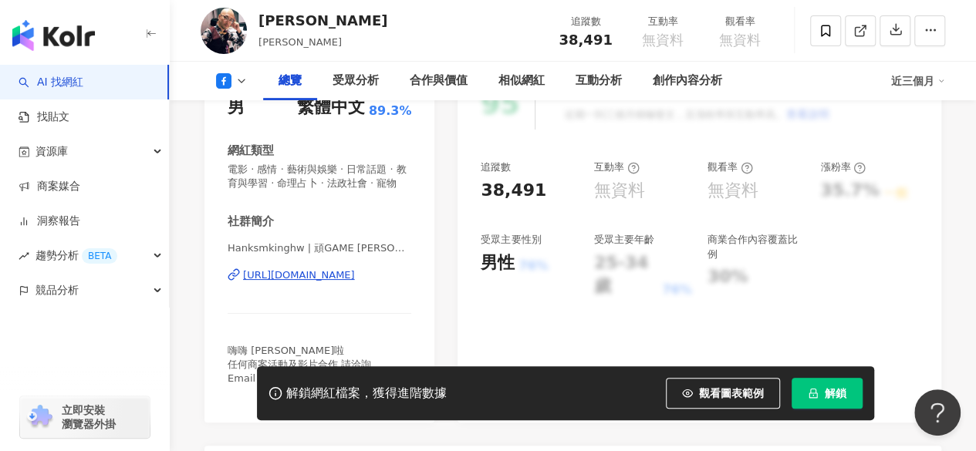
scroll to position [308, 0]
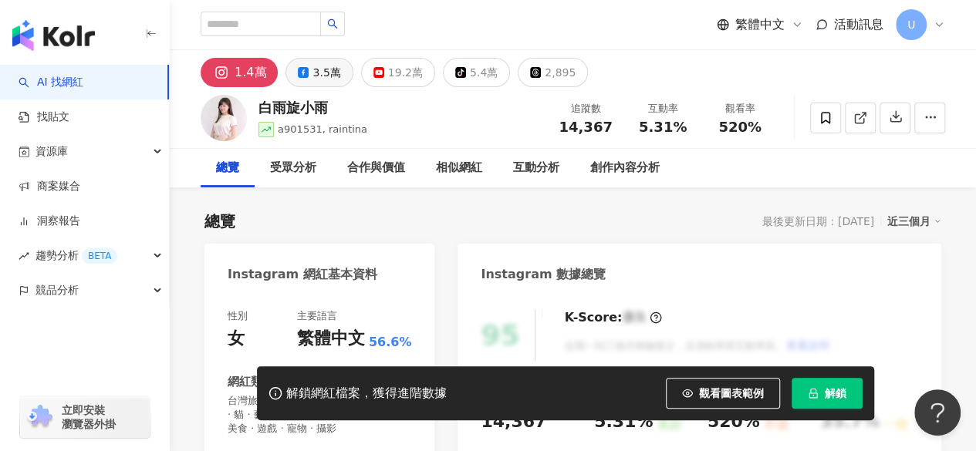
click at [302, 64] on button "3.5萬" at bounding box center [318, 72] width 67 height 29
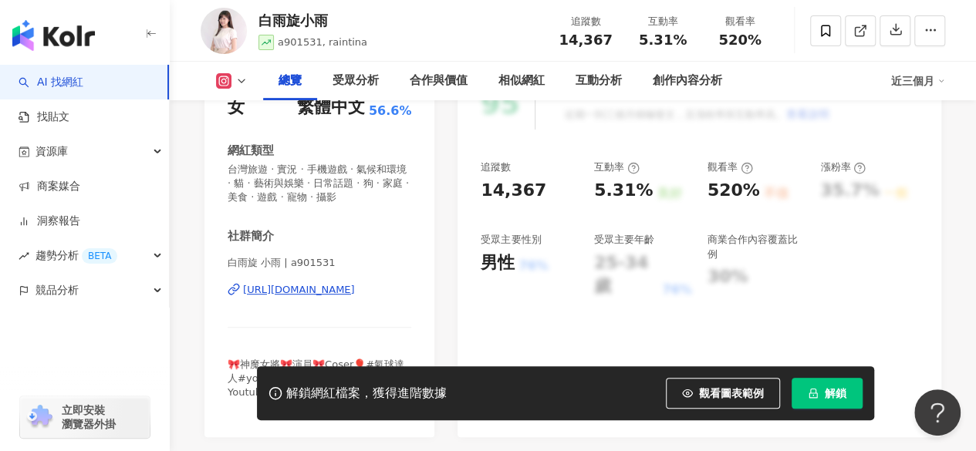
scroll to position [308, 0]
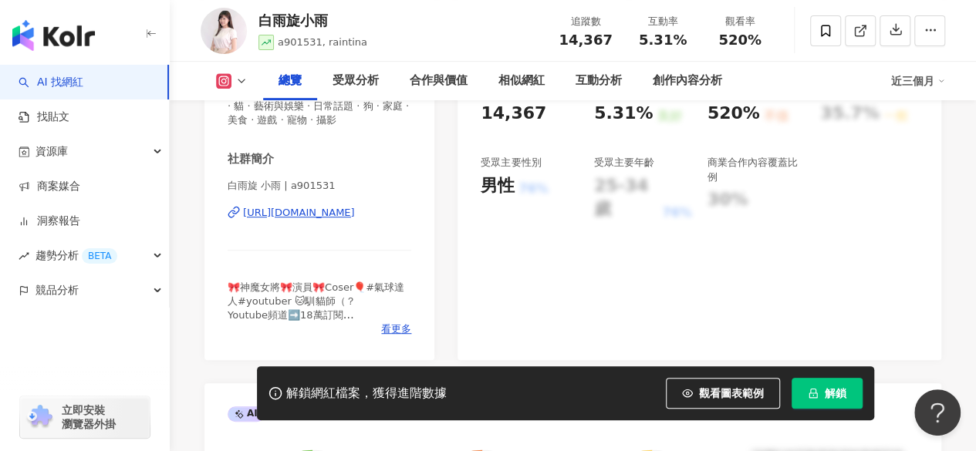
click at [353, 208] on div "https://www.instagram.com/a901531/" at bounding box center [299, 213] width 112 height 14
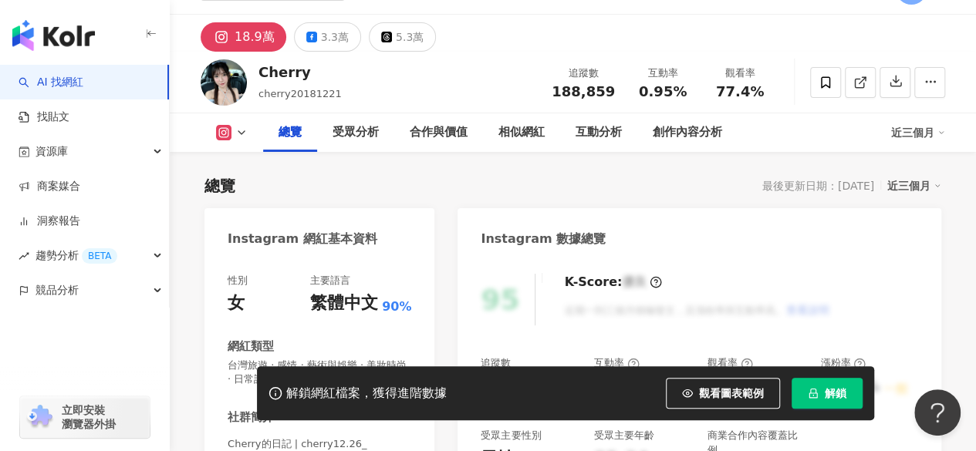
scroll to position [231, 0]
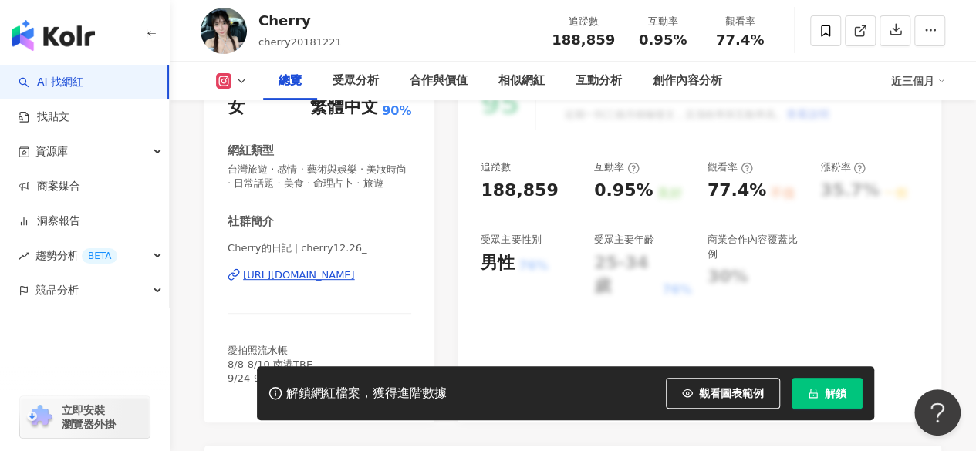
click at [316, 282] on div "[URL][DOMAIN_NAME]" at bounding box center [299, 275] width 112 height 14
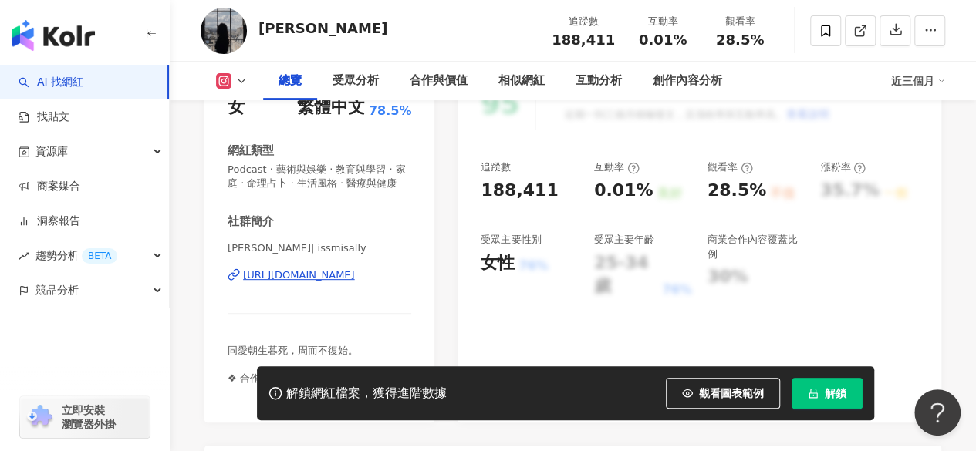
click at [296, 282] on div "https://www.instagram.com/issmisally/" at bounding box center [299, 275] width 112 height 14
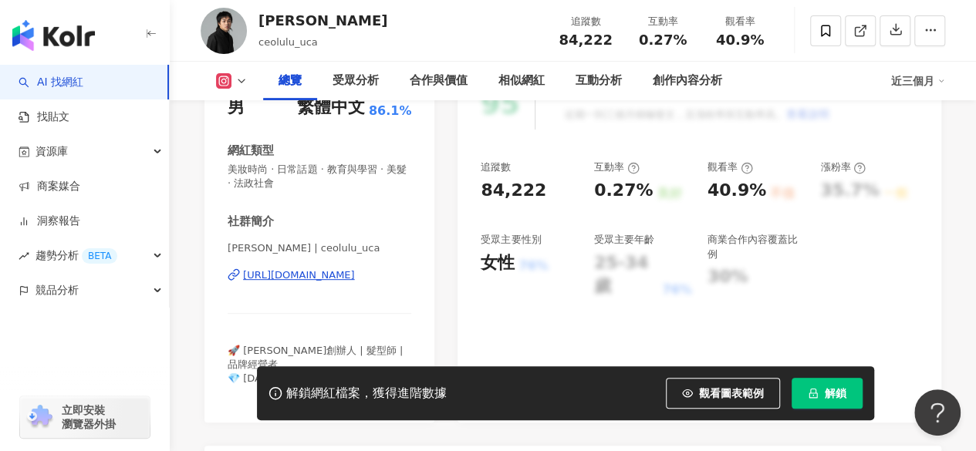
click at [300, 275] on div "[URL][DOMAIN_NAME]" at bounding box center [299, 275] width 112 height 14
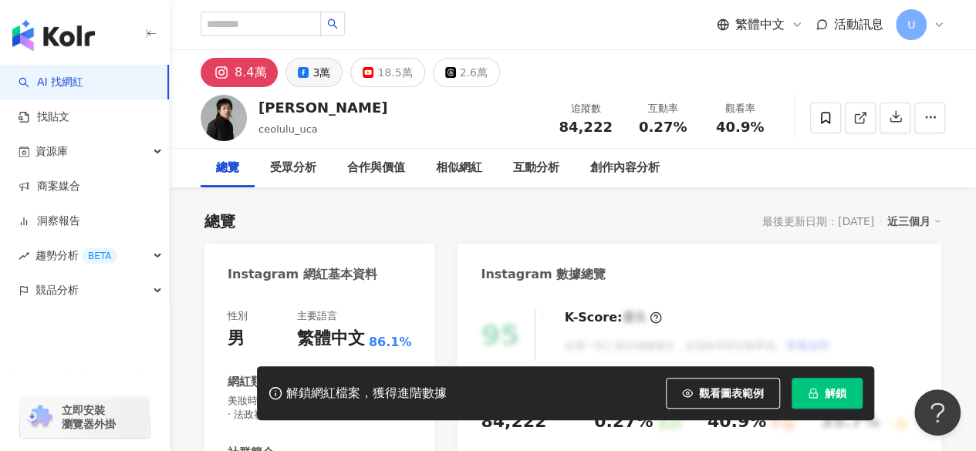
click at [320, 72] on div "3萬" at bounding box center [321, 73] width 18 height 22
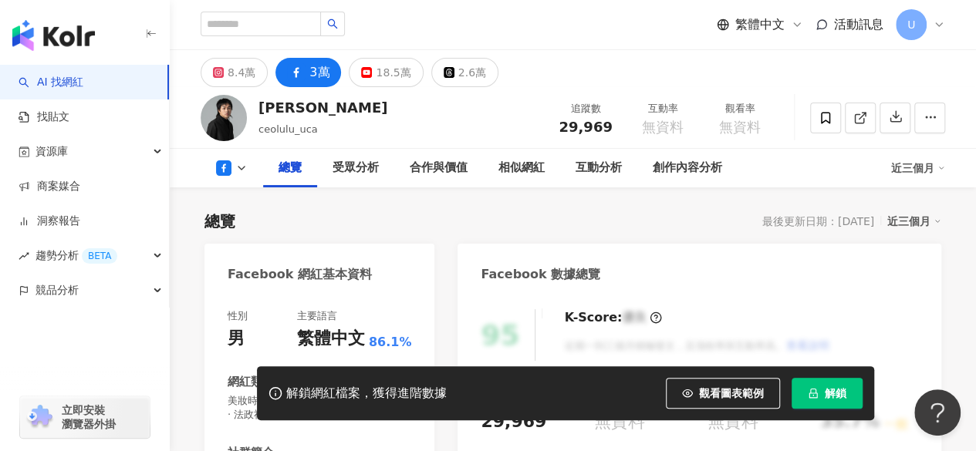
scroll to position [308, 0]
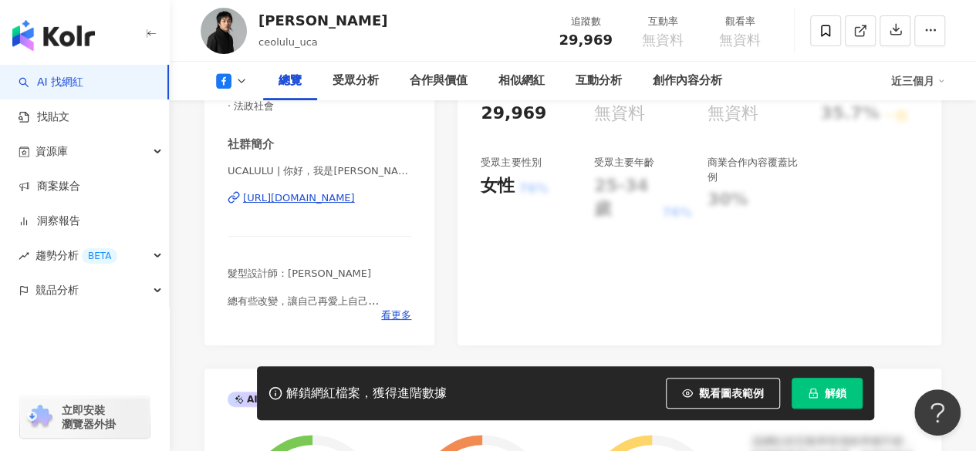
click at [309, 200] on div "https://www.facebook.com/581323742029028" at bounding box center [299, 198] width 112 height 14
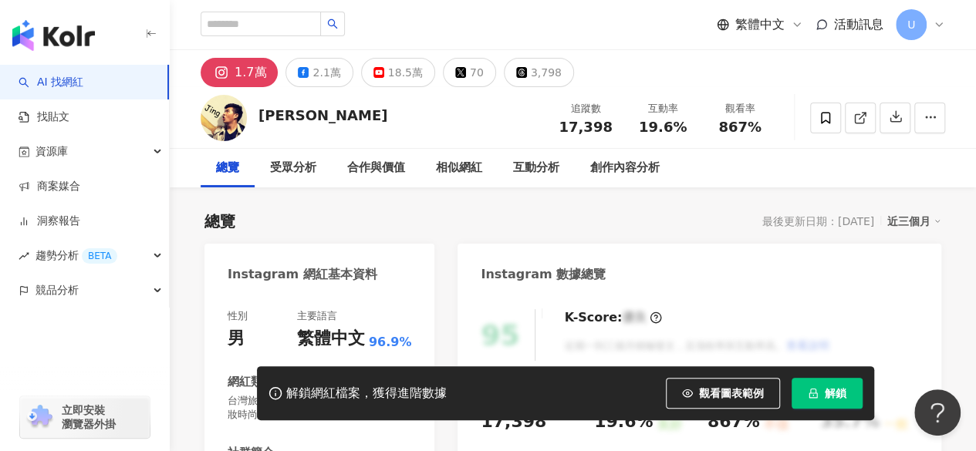
click at [319, 69] on div "2.1萬" at bounding box center [326, 73] width 28 height 22
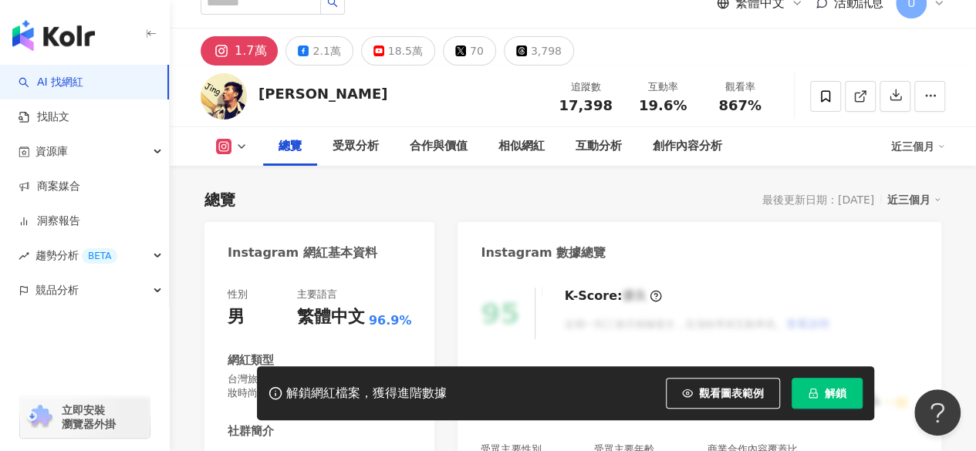
scroll to position [308, 0]
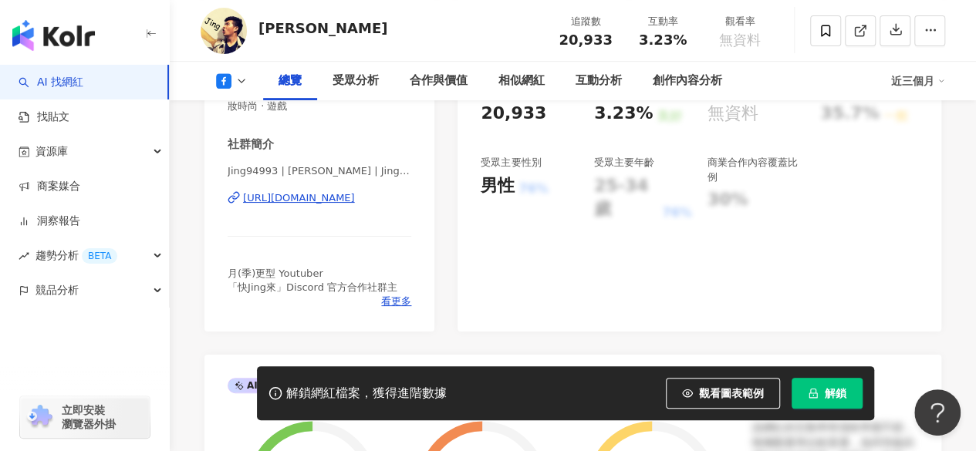
click at [315, 195] on div "https://www.facebook.com/962801480528395" at bounding box center [299, 198] width 112 height 14
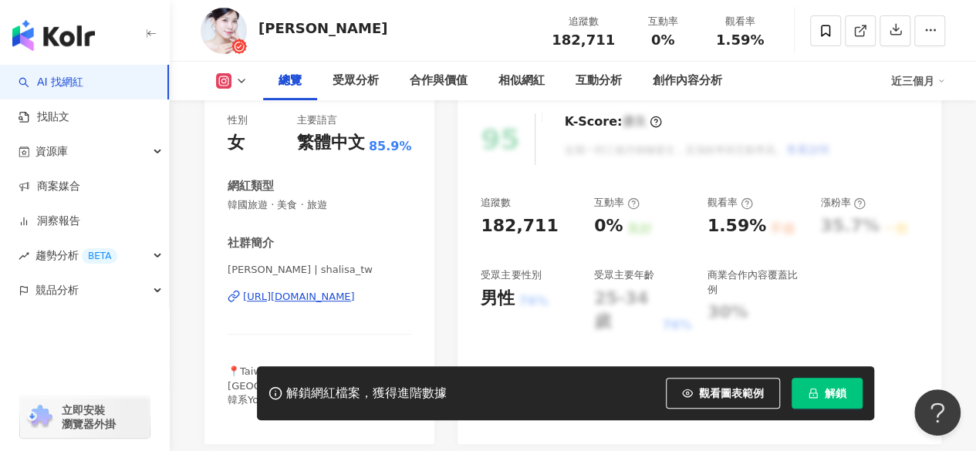
scroll to position [231, 0]
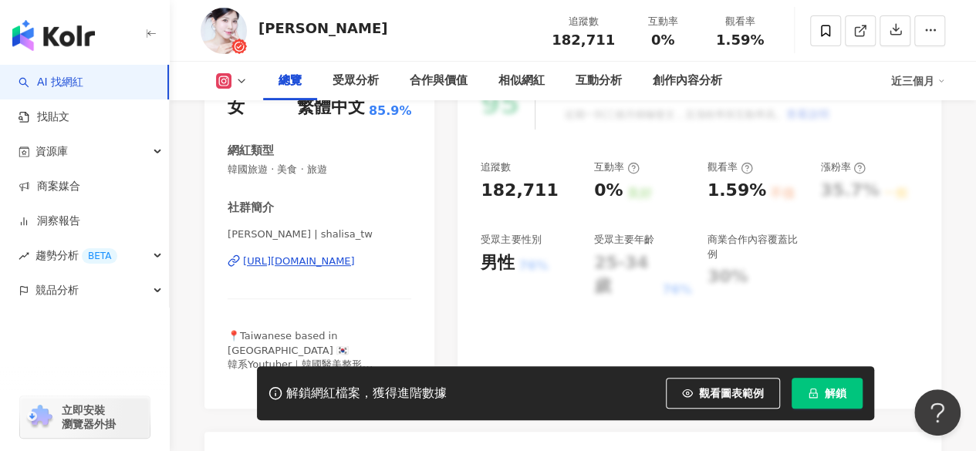
click at [346, 258] on div "[URL][DOMAIN_NAME]" at bounding box center [299, 261] width 112 height 14
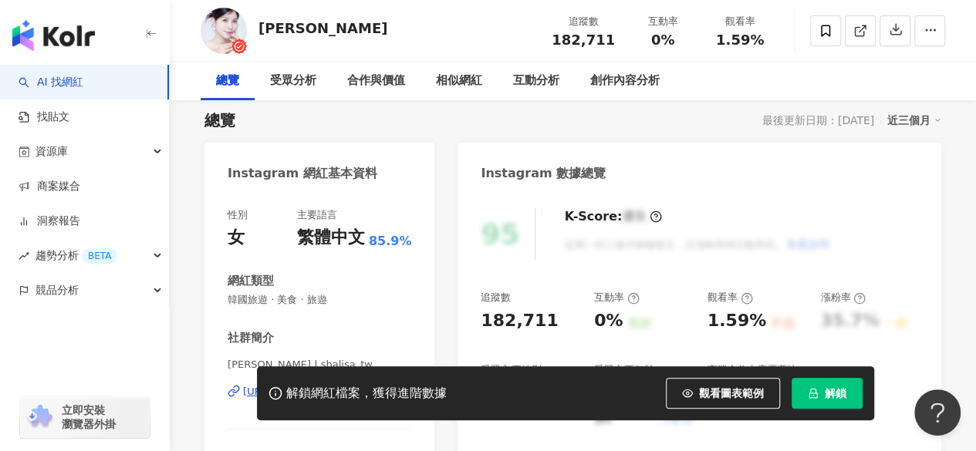
scroll to position [0, 0]
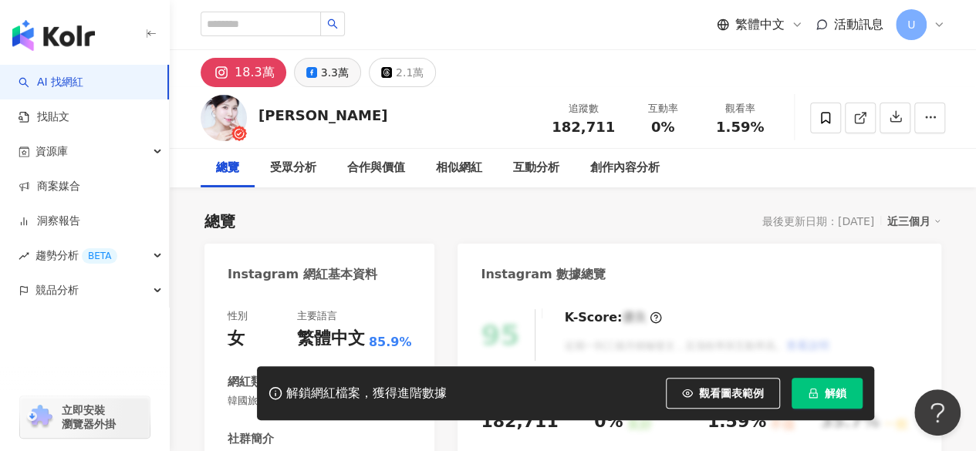
click at [325, 77] on div "3.3萬" at bounding box center [335, 73] width 28 height 22
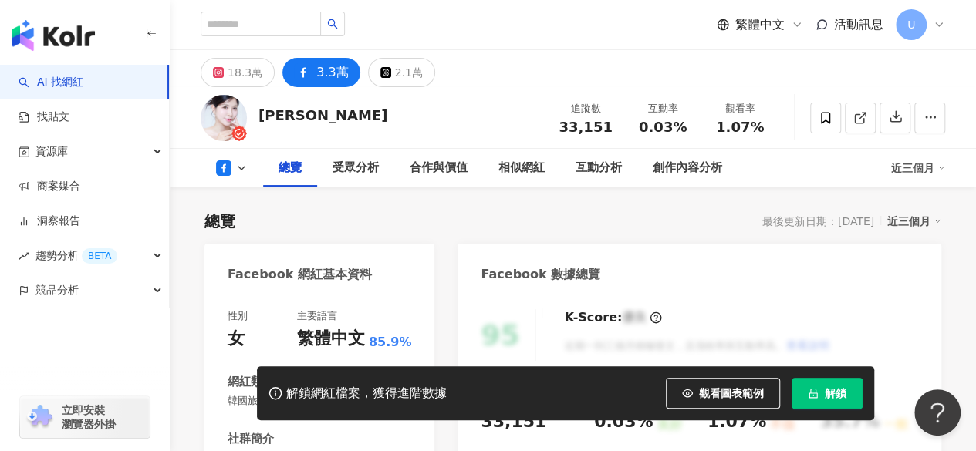
scroll to position [308, 0]
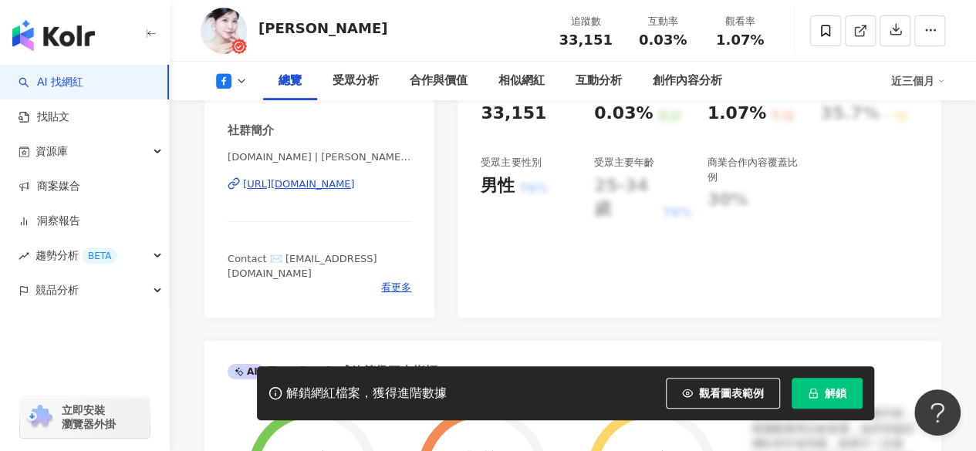
click at [315, 187] on div "[URL][DOMAIN_NAME]" at bounding box center [299, 184] width 112 height 14
